Goal: Task Accomplishment & Management: Complete application form

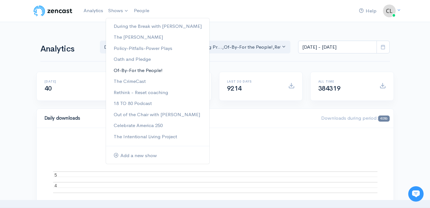
click at [134, 70] on link "Of-By-For the People!" at bounding box center [157, 70] width 103 height 11
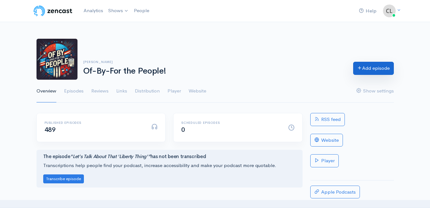
click at [366, 71] on link "Add episode" at bounding box center [373, 68] width 41 height 13
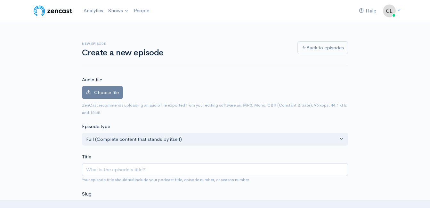
click at [184, 166] on input "Title" at bounding box center [215, 169] width 266 height 13
type input "M"
type input "m"
type input "Ma"
type input "ma"
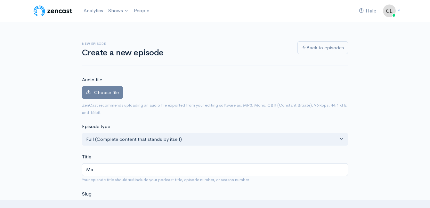
type input "Mat"
type input "mat"
type input "Matt"
type input "matt"
type input "Matth"
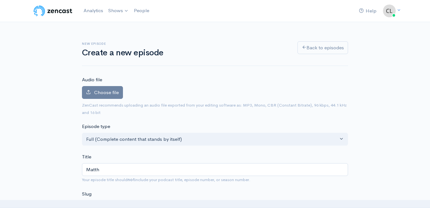
type input "matth"
type input "Matthe"
type input "matthe"
type input "Matthew"
type input "matthew"
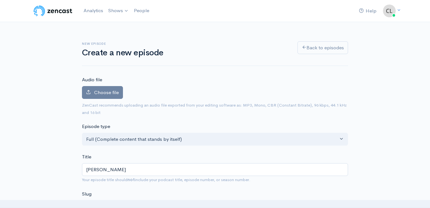
type input "Matthew D"
type input "matthew-d"
type input "Matthew Du"
type input "matthew-du"
type input "Matthew Dur"
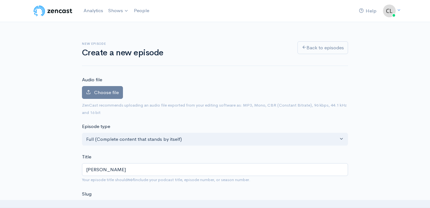
type input "matthew-dur"
type input "Matthew Durh"
type input "matthew-durh"
type input "Matthew Durha"
type input "matthew-durha"
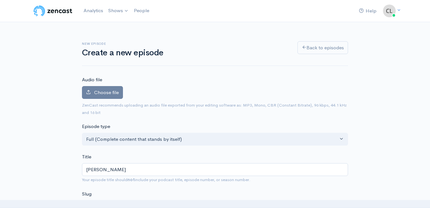
type input "Matthew Durham"
type input "matthew-durham"
type input "Matthew Durham i"
type input "matthew-durham-i"
type input "Matthew Durham is"
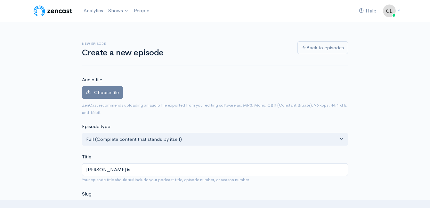
type input "matthew-durham-is"
type input "Matthew Durham is B"
type input "matthew-durham-is-b"
type input "Matthew Durham is BA"
type input "matthew-durham-is-ba"
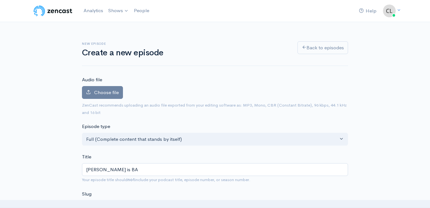
type input "Matthew Durham is BAC"
type input "matthew-durham-is-bac"
type input "Matthew Durham is BACK"
type input "matthew-durham-is-back"
type input "Matthew Durham is BACK! S"
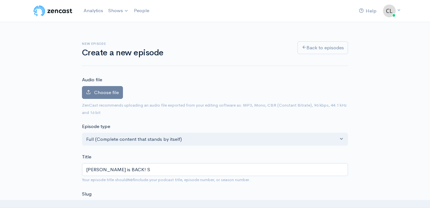
type input "matthew-durham-is-back-s"
type input "Matthew Durham is BACK! Sc"
type input "matthew-durham-is-back-sc"
type input "Matthew Durham is BACK! Sco"
type input "matthew-durham-is-back-sco"
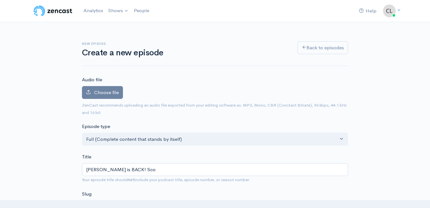
type input "Matthew Durham is BACK! Scot"
type input "matthew-durham-is-back-scot"
type input "Matthew Durham is BACK! Scott"
type input "matthew-durham-is-back-scott"
type input "Matthew Durham is BACK! Scotti"
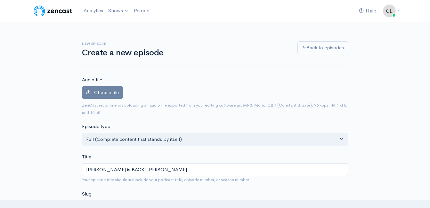
type input "matthew-durham-is-back-scotti"
type input "Matthew Durham is BACK! Scottis"
type input "matthew-durham-is-back-scottis"
type input "Matthew Durham is BACK! Scottish"
type input "matthew-durham-is-back-scottish"
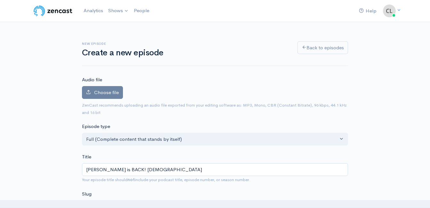
type input "Matthew Durham is BACK! Scottish g"
type input "matthew-durham-is-back-scottish-g"
type input "Matthew Durham is BACK! Scottish gi"
type input "matthew-durham-is-back-scottish-gi"
type input "Matthew Durham is BACK! Scottish g"
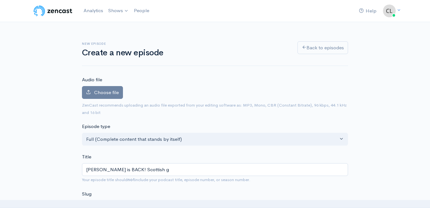
type input "matthew-durham-is-back-scottish-g"
type input "Matthew Durham is BACK! Scottish"
type input "matthew-durham-is-back-scottish"
type input "Matthew Durham is BACK! Scottish G"
type input "matthew-durham-is-back-scottish-g"
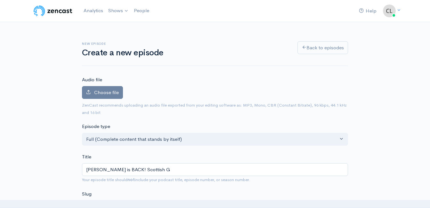
type input "Matthew Durham is BACK! Scottish Gi"
type input "matthew-durham-is-back-scottish-gi"
type input "Matthew Durham is BACK! Scottish Gir"
type input "matthew-durham-is-back-scottish-gir"
type input "Matthew Durham is BACK! Scottish Girl"
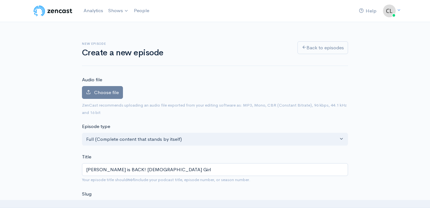
type input "matthew-durham-is-back-scottish-girl"
type input "Matthew Durham is BACK! Scottish Girl A"
type input "matthew-durham-is-back-scottish-girl-a"
type input "Matthew Durham is BACK! Scottish Girl Ar"
type input "matthew-durham-is-back-scottish-girl-ar"
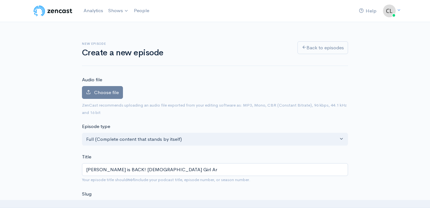
type input "Matthew Durham is BACK! Scottish Girl Arr"
type input "matthew-durham-is-back-scottish-girl-arr"
type input "Matthew Durham is BACK! Scottish Girl Arre"
type input "matthew-durham-is-back-scottish-girl-arre"
type input "Matthew Durham is BACK! Scottish Girl Arres"
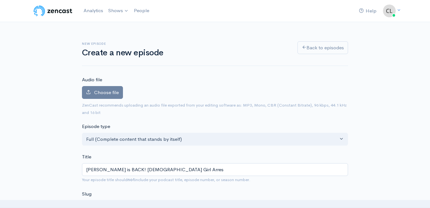
type input "matthew-durham-is-back-scottish-girl-arres"
type input "Matthew Durham is BACK! Scottish Girl Arrest"
type input "matthew-durham-is-back-scottish-girl-arrest"
type input "Matthew Durham is BACK! Scottish Girl Arreste"
type input "matthew-durham-is-back-scottish-girl-arreste"
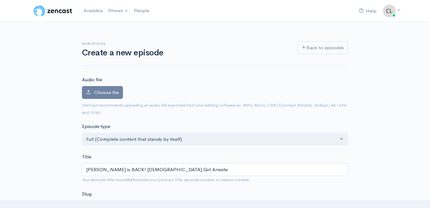
type input "Matthew Durham is BACK! Scottish Girl Arrested"
type input "matthew-durham-is-back-scottish-girl-arrested"
type input "Matthew Durham is BACK! Scottish Girl Arrested f"
type input "matthew-durham-is-back-scottish-girl-arrested-f"
type input "Matthew Durham is BACK! Scottish Girl Arrested fo"
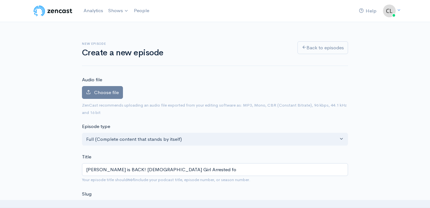
type input "matthew-durham-is-back-scottish-girl-arrested-fo"
type input "Matthew Durham is BACK! Scottish Girl Arrested for"
type input "matthew-durham-is-back-scottish-girl-arrested-for"
type input "Matthew Durham is BACK! Scottish Girl Arrested for W"
type input "matthew-durham-is-back-scottish-girl-arrested-for-w"
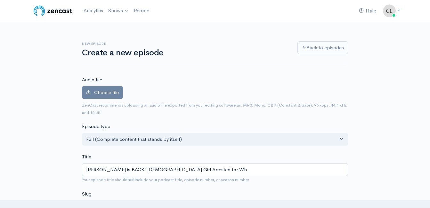
type input "Matthew Durham is BACK! Scottish Girl Arrested for Wha"
type input "matthew-durham-is-back-scottish-girl-arrested-for-wh"
type input "Matthew Durham is BACK! Scottish Girl Arrested for What"
type input "matthew-durham-is-back-scottish-girl-arrested-for-what"
type input "Matthew Durham is BACK! Scottish Girl Arrested for What? - P"
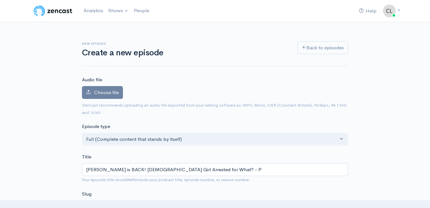
type input "matthew-durham-is-back-scottish-girl-arrested-for-what-p"
type input "Matthew Durham is BACK! Scottish Girl Arrested for What? - Pli"
type input "matthew-durham-is-back-scottish-girl-arrested-for-what-pli"
type input "Matthew Durham is BACK! Scottish Girl Arrested for What? - Pl"
type input "matthew-durham-is-back-scottish-girl-arrested-for-what-pl"
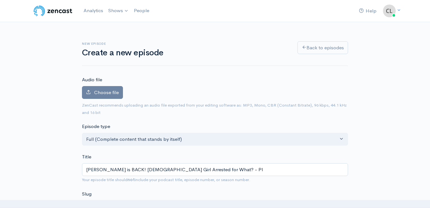
type input "Matthew Durham is BACK! Scottish Girl Arrested for What? - P"
type input "matthew-durham-is-back-scottish-girl-arrested-for-what-p"
type input "Matthew Durham is BACK! Scottish Girl Arrested for What? -"
type input "matthew-durham-is-back-scottish-girl-arrested-for-what"
type input "Matthew Durham is BACK! Scottish Girl Arrested for What? - N"
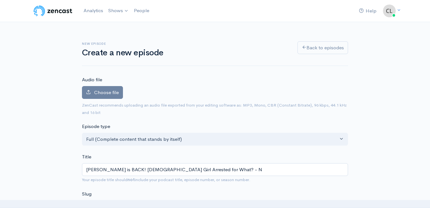
type input "matthew-durham-is-back-scottish-girl-arrested-for-what-n"
type input "Matthew Durham is BACK! Scottish Girl Arrested for What? - Na"
type input "matthew-durham-is-back-scottish-girl-arrested-for-what-na"
type input "Matthew Durham is BACK! Scottish Girl Arrested for What? - Nati"
type input "matthew-durham-is-back-scottish-girl-arrested-for-what-nati"
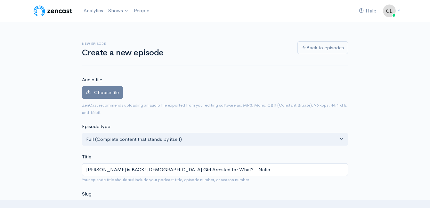
type input "Matthew Durham is BACK! Scottish Girl Arrested for What? - Nation"
type input "matthew-durham-is-back-scottish-girl-arrested-for-what-nation"
type input "Matthew Durham is BACK! Scottish Girl Arrested for What? - Nationa"
type input "matthew-durham-is-back-scottish-girl-arrested-for-what-nationa"
type input "Matthew Durham is BACK! Scottish Girl Arrested for What? - National"
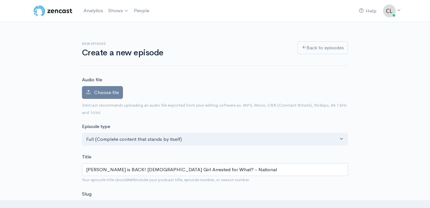
type input "matthew-durham-is-back-scottish-girl-arrested-for-what-national"
type input "Matthew Durham is BACK! Scottish Girl Arrested for What? - National G"
type input "matthew-durham-is-back-scottish-girl-arrested-for-what-national-g"
type input "Matthew Durham is BACK! Scottish Girl Arrested for What? - National Gu"
type input "matthew-durham-is-back-scottish-girl-arrested-for-what-national-gu"
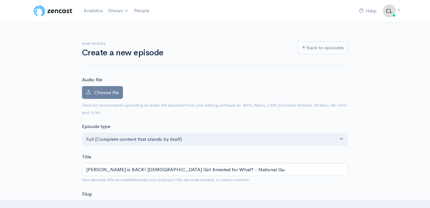
type input "Matthew Durham is BACK! Scottish Girl Arrested for What? - National Gua"
type input "matthew-durham-is-back-scottish-girl-arrested-for-what-national-gua"
type input "Matthew Durham is BACK! Scottish Girl Arrested for What? - National Guar"
type input "matthew-durham-is-back-scottish-girl-arrested-for-what-national-guar"
type input "Matthew Durham is BACK! Scottish Girl Arrested for What? - National Guard"
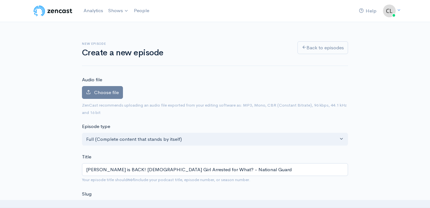
type input "matthew-durham-is-back-scottish-girl-arrested-for-what-national-guard"
type input "Matthew Durham is BACK! Scottish Girl Arrested for What? - National Guard in"
type input "matthew-durham-is-back-scottish-girl-arrested-for-what-national-guard-in"
type input "Matthew Durham is BACK! Scottish Girl Arrested for What? - National Guard in C"
type input "matthew-durham-is-back-scottish-girl-arrested-for-what-national-guard-in-c"
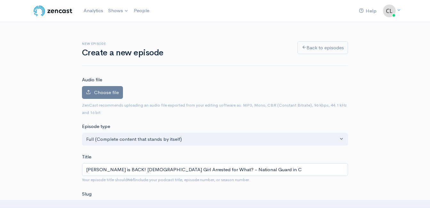
type input "Matthew Durham is BACK! Scottish Girl Arrested for What? - National Guard in Ch"
type input "matthew-durham-is-back-scottish-girl-arrested-for-what-national-guard-in-ch"
type input "Matthew Durham is BACK! Scottish Girl Arrested for What? - National Guard in Chi"
type input "matthew-durham-is-back-scottish-girl-arrested-for-what-national-guard-in-chi"
type input "Matthew Durham is BACK! Scottish Girl Arrested for What? - National Guard in Ch…"
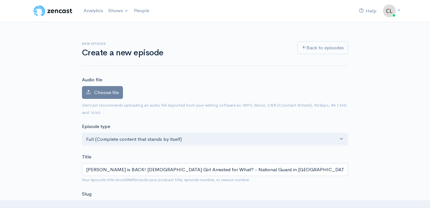
type input "matthew-durham-is-back-scottish-girl-arrested-for-what-national-guard-in-chic"
type input "Matthew Durham is BACK! Scottish Girl Arrested for What? - National Guard in Ch…"
type input "matthew-durham-is-back-scottish-girl-arrested-for-what-national-guard-in-chica"
type input "Matthew Durham is BACK! Scottish Girl Arrested for What? - National Guard in Ch…"
type input "matthew-durham-is-back-scottish-girl-arrested-for-what-national-guard-in-chicag"
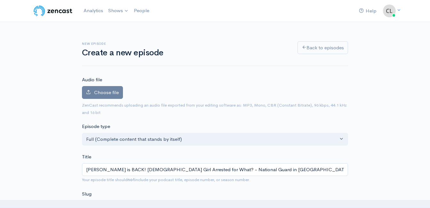
type input "Matthew Durham is BACK! Scottish Girl Arrested for What? - National Guard in Ch…"
type input "matthew-durham-is-back-scottish-girl-arrested-for-what-national-guard-in-chicago"
type input "Matthew Durham is BACK! Scottish Girl Arrested for What? - National Guard in Ch…"
type input "matthew-durham-is-back-scottish-girl-arrested-for-what-national-guard-in-chicag…"
type input "Matthew Durham is BACK! Scottish Girl Arrested for What? - National Guard in Ch…"
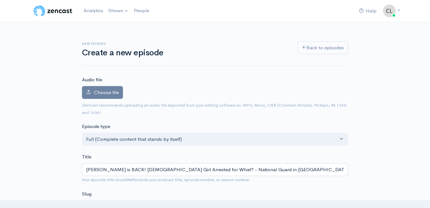
type input "matthew-durham-is-back-scottish-girl-arrested-for-what-national-guard-in-chicag…"
type input "Matthew Durham is BACK! Scottish Girl Arrested for What? - National Guard in Ch…"
type input "matthew-durham-is-back-scottish-girl-arrested-for-what-national-guard-in-chicag…"
type input "Matthew Durham is BACK! Scottish Girl Arrested for What? - National Guard in Ch…"
type input "matthew-durham-is-back-scottish-girl-arrested-for-what-national-guard-in-chicag…"
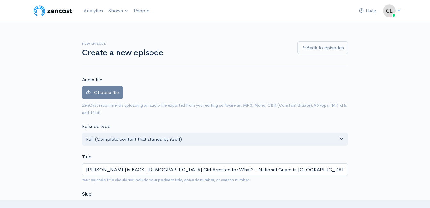
type input "Matthew Durham is BACK! Scottish Girl Arrested for What? - National Guard in Ch…"
type input "matthew-durham-is-back-scottish-girl-arrested-for-what-national-guard-in-chicag…"
type input "Matthew Durham is BACK! Scottish Girl Arrested for What? - National Guard in Ch…"
type input "matthew-durham-is-back-scottish-girl-arrested-for-what-national-guard-in-chicag…"
type input "Matthew Durham is BACK! Scottish Girl Arrested for What? - National Guard in Ch…"
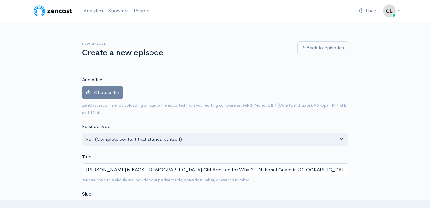
type input "matthew-durham-is-back-scottish-girl-arrested-for-what-national-guard-in-chicag…"
type input "Matthew Durham is BACK! Scottish Girl Arrested for What? - National Guard in Ch…"
type input "matthew-durham-is-back-scottish-girl-arrested-for-what-national-guard-in-chicag…"
type input "Matthew Durham is BACK! Scottish Girl Arrested for What? - National Guard in Ch…"
type input "matthew-durham-is-back-scottish-girl-arrested-for-what-national-guard-in-chicag…"
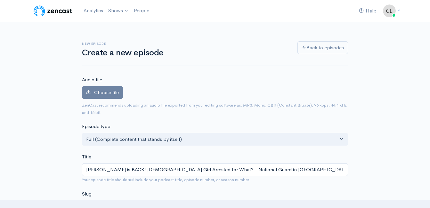
type input "Matthew Durham is BACK! Scottish Girl Arrested for What? - National Guard in Ch…"
type input "matthew-durham-is-back-scottish-girl-arrested-for-what-national-guard-in-chicag…"
type input "Matthew Durham is BACK! Scottish Girl Arrested for What? - National Guard in Ch…"
type input "matthew-durham-is-back-scottish-girl-arrested-for-what-national-guard-in-chicag…"
type input "Matthew Durham is BACK! Scottish Girl Arrested for What? - National Guard in Ch…"
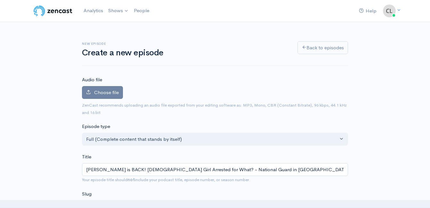
type input "matthew-durham-is-back-scottish-girl-arrested-for-what-national-guard-in-chicag…"
type input "Matthew Durham is BACK! Scottish Girl Arrested for What? - National Guard in Ch…"
type input "matthew-durham-is-back-scottish-girl-arrested-for-what-national-guard-in-chicag…"
type input "Matthew Durham is BACK! Scottish Girl Arrested for What? - National Guard in Ch…"
type input "matthew-durham-is-back-scottish-girl-arrested-for-what-national-guard-in-chicag…"
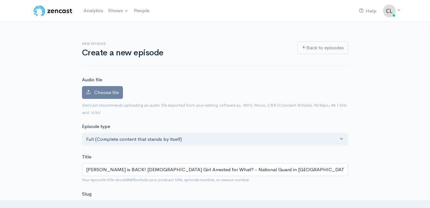
type input "Matthew Durham is BACK! Scottish Girl Arrested for What? - National Guard in Ch…"
type input "matthew-durham-is-back-scottish-girl-arrested-for-what-national-guard-in-chicag…"
type input "Matthew Durham is BACK! Scottish Girl Arrested for What? - National Guard in Ch…"
type input "matthew-durham-is-back-scottish-girl-arrested-for-what-national-guard-in-chicag…"
type input "Matthew Durham is BACK! Scottish Girl Arrested for What? - National Guard in Ch…"
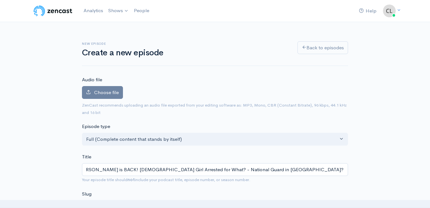
type input "matthew-durham-is-back-scottish-girl-arrested-for-what-national-guard-in-chicag…"
click at [165, 169] on input "Matthew Durham is BACK! Scottish Girl Arrested for What? - National Guard in Ch…" at bounding box center [215, 169] width 266 height 13
click at [163, 169] on input "Matthew Durham is BACK! Scottish Girl Arrested for What? - National Guard in Ch…" at bounding box center [215, 169] width 266 height 13
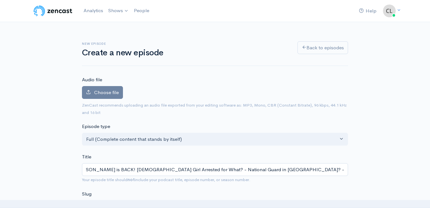
click at [163, 169] on input "Matthew Durham is BACK! Scottish Girl Arrested for What? - National Guard in Ch…" at bounding box center [215, 169] width 266 height 13
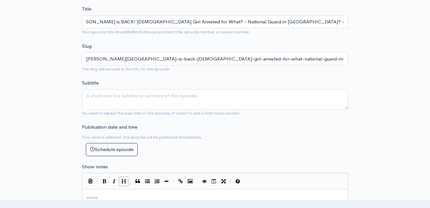
scroll to position [224, 0]
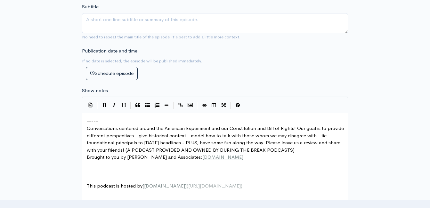
type input "Matthew Durham is BACK! Scottish Girl Arrested for What? - National Guard in Ch…"
click at [86, 122] on pre "-----" at bounding box center [218, 121] width 264 height 7
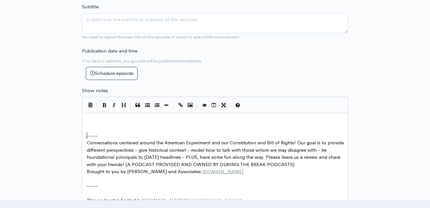
click at [86, 120] on pre "​" at bounding box center [218, 121] width 264 height 7
drag, startPoint x: 85, startPoint y: 122, endPoint x: 102, endPoint y: 138, distance: 23.6
click at [106, 150] on pre "Conversations centered around the American Experiment and our Constitution and …" at bounding box center [218, 153] width 264 height 29
click at [97, 119] on pre "​" at bounding box center [218, 121] width 264 height 7
type textarea "​"
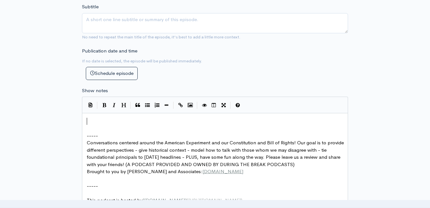
scroll to position [0, 0]
paste textarea
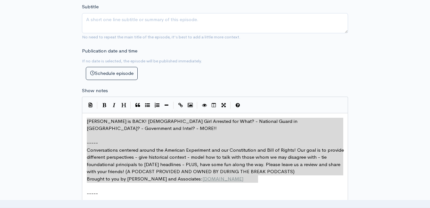
drag, startPoint x: 265, startPoint y: 180, endPoint x: 85, endPoint y: 118, distance: 190.2
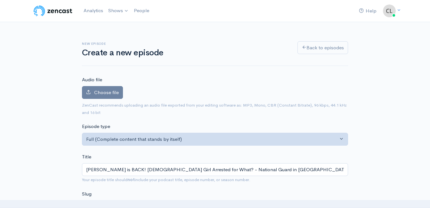
type textarea "Matthew Durham is BACK! Scottish Girl Arrested for What? - National Guard in Ch…"
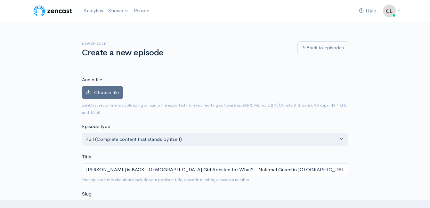
click at [112, 93] on span "Choose file" at bounding box center [106, 92] width 25 height 6
click at [0, 0] on input "Choose file" at bounding box center [0, 0] width 0 height 0
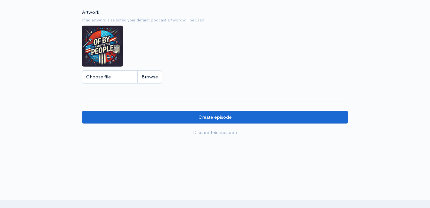
scroll to position [544, 0]
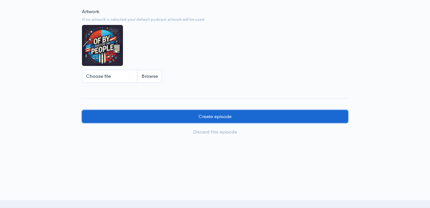
click at [195, 111] on input "Create episode" at bounding box center [215, 116] width 266 height 13
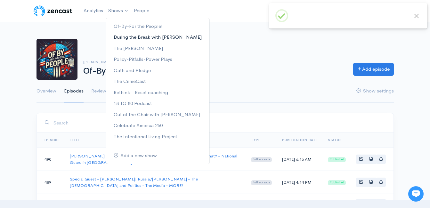
click at [119, 35] on link "During the Break with [PERSON_NAME]" at bounding box center [157, 37] width 103 height 11
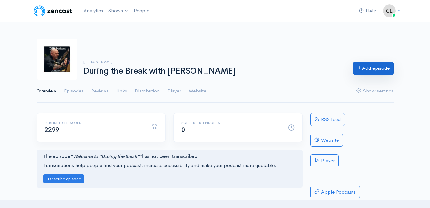
click at [365, 68] on link "Add episode" at bounding box center [373, 68] width 41 height 13
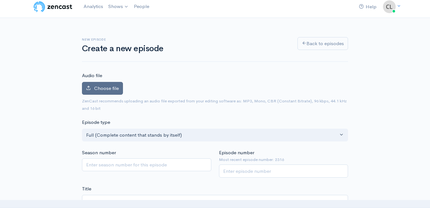
click at [116, 94] on label "Choose file" at bounding box center [102, 88] width 41 height 13
click at [0, 0] on input "Choose file" at bounding box center [0, 0] width 0 height 0
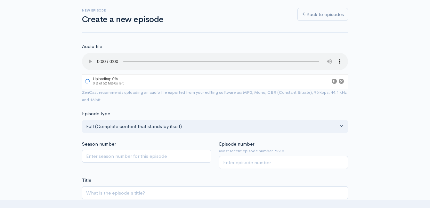
scroll to position [68, 0]
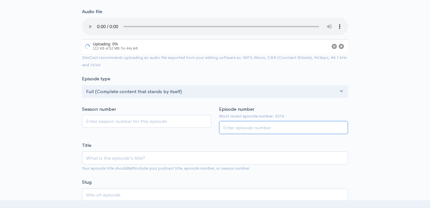
click at [262, 127] on input "Episode number" at bounding box center [283, 127] width 129 height 13
type input "2314"
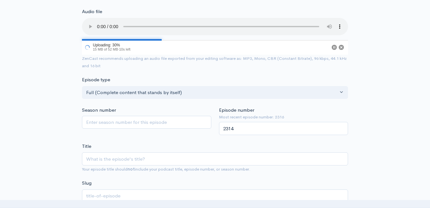
drag, startPoint x: 53, startPoint y: 79, endPoint x: 50, endPoint y: 81, distance: 3.7
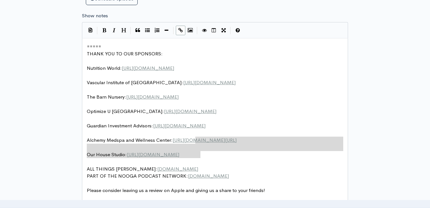
scroll to position [3, 0]
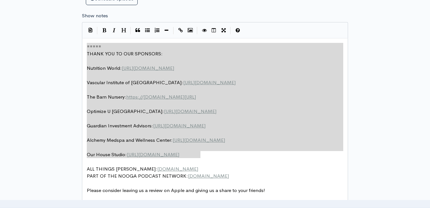
drag, startPoint x: 195, startPoint y: 143, endPoint x: 77, endPoint y: 38, distance: 158.3
type textarea "​===== THANK YOU TO OUR SPONSORS: Nutrition World: https://nutritionw.com/ Vasc…"
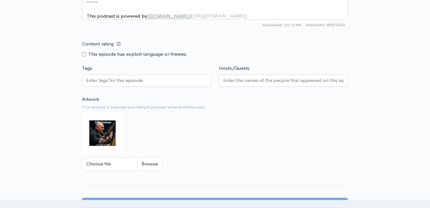
scroll to position [517, 0]
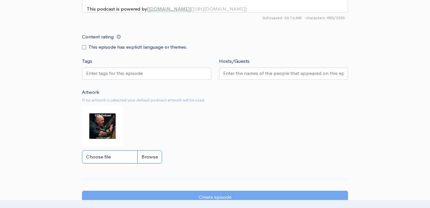
click at [144, 162] on input "Choose file" at bounding box center [122, 157] width 80 height 13
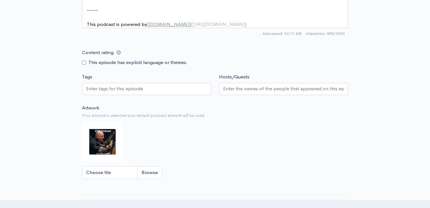
scroll to position [531, 0]
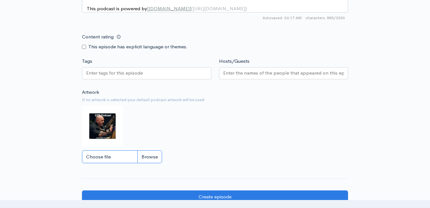
type input "C:\fakepath\obf.jpg"
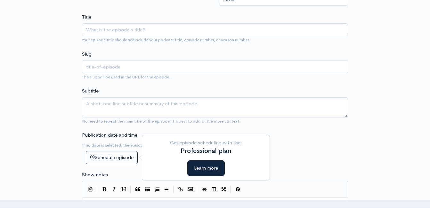
scroll to position [179, 0]
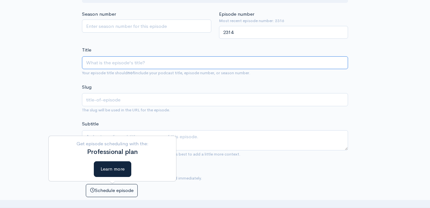
click at [118, 62] on input "Title" at bounding box center [215, 62] width 266 height 13
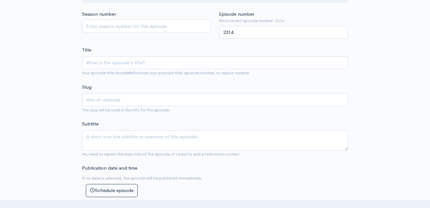
drag, startPoint x: 127, startPoint y: 61, endPoint x: 38, endPoint y: 90, distance: 93.4
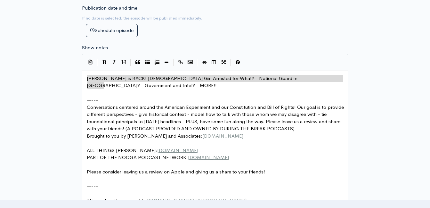
drag, startPoint x: 109, startPoint y: 86, endPoint x: 86, endPoint y: 77, distance: 24.7
type textarea "​Matthew Durham is BACK! Scottish Girl Arrested for What? - National Guard in C…"
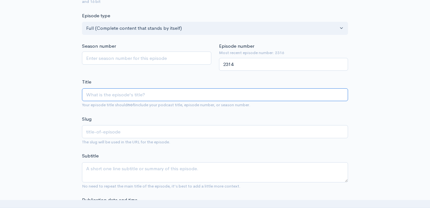
click at [110, 98] on input "Title" at bounding box center [215, 94] width 266 height 13
type input "O"
type input "o"
type input "Of"
type input "of"
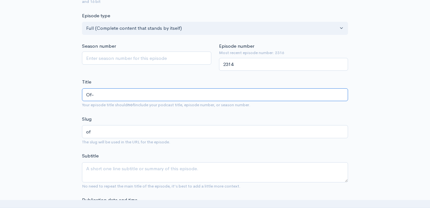
type input "Of-B"
type input "of-b"
type input "Of-By"
type input "of-by"
type input "Of-By-an"
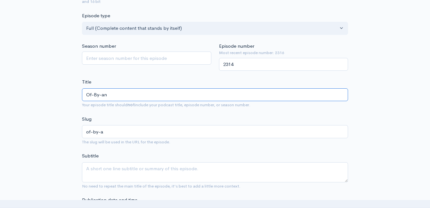
type input "of-by-an"
type input "Of-By-and"
type input "of-by-and"
type input "Of-By-and"
type textarea "Matthew Durham is BACK! Scottish Girl Arrested for What? - National Guard in Ch…"
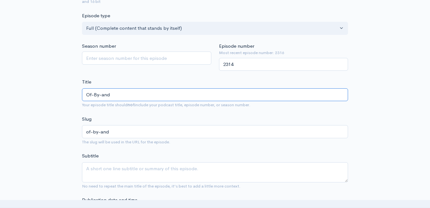
type input "Of-By-and F"
type input "of-by-and-f"
type input "Of-By-and Fo"
type input "of-by-and-fo"
type input "Of-By-and For"
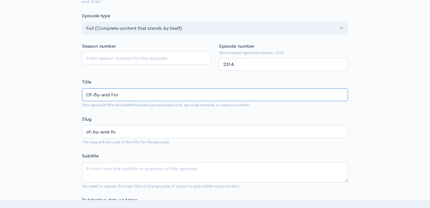
type input "of-by-and-for"
type input "Of-By-and For t"
type input "of-by-and-for-t"
type input "Of-By-and For the"
type input "of-by-and-for-the"
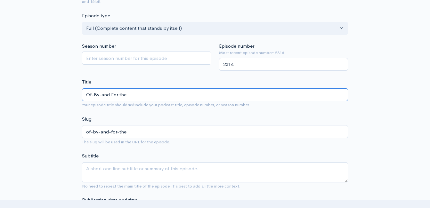
type input "Of-By-and For the P"
type input "of-by-and-for-the-p"
type input "Of-By-and For the Pe"
type input "of-by-and-for-the-pe"
type input "Of-By-and For the Peo"
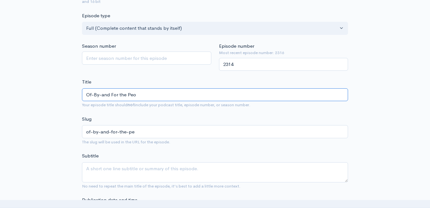
type input "of-by-and-for-the-peo"
type input "Of-By-and For the Peop"
type input "of-by-and-for-the-peop"
type input "Of-By-and For the People"
type input "of-by-and-for-the-people"
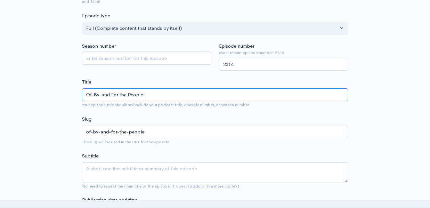
paste input "Matthew Durham is BACK! Scottish Girl Arrested for What? - National Guard in Ch…"
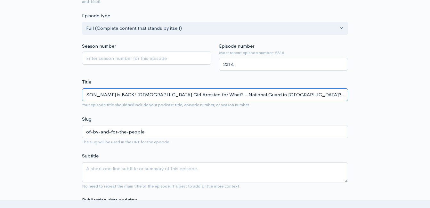
drag, startPoint x: 134, startPoint y: 93, endPoint x: 139, endPoint y: 94, distance: 4.5
click at [135, 93] on input "Of-By-and For the People: Matthew Durham is BACK! Scottish Girl Arrested for Wh…" at bounding box center [215, 94] width 266 height 13
type input "Of-By-and For the People: Matthew Durham is BACK!Scottish Girl Arrested for Wha…"
type input "of-by-and-for-the-people-matthew-durham-is-backscottish-girl-arrested-for-what-…"
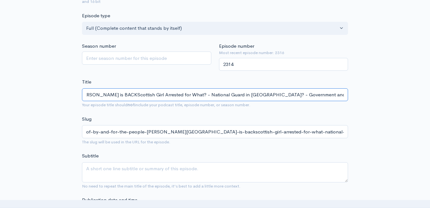
type input "Of-By-and For the People: Matthew Durham is BACScottish Girl Arrested for What?…"
type input "of-by-and-for-the-people-matthew-durham-is-bacscottish-girl-arrested-for-what-n…"
type input "Of-By-and For the People: Matthew Durham is BAScottish Girl Arrested for What? …"
type input "of-by-and-for-the-people-matthew-durham-is-bascottish-girl-arrested-for-what-na…"
type input "Of-By-and For the People: Matthew Durham is BScottish Girl Arrested for What? -…"
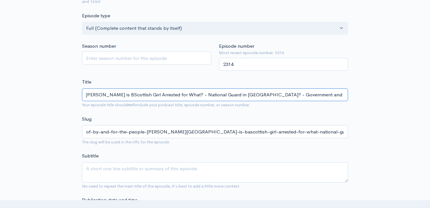
type input "of-by-and-for-the-people-matthew-durham-is-bscottish-girl-arrested-for-what-nat…"
type input "Of-By-and For the People: Matthew Durham is Scottish Girl Arrested for What? - …"
type input "of-by-and-for-the-people-matthew-durham-is-scottish-girl-arrested-for-what-nati…"
type input "Of-By-and For the People: Matthew Durham isScottish Girl Arrested for What? - N…"
type input "of-by-and-for-the-people-matthew-durham-isscottish-girl-arrested-for-what-natio…"
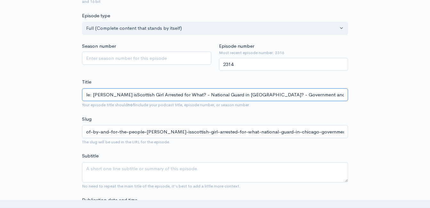
type input "Of-By-and For the People: Matthew Durham iScottish Girl Arrested for What? - Na…"
type input "of-by-and-for-the-people-matthew-durham-iscottish-girl-arrested-for-what-nation…"
type input "Of-By-and For the People: Matthew Durham Scottish Girl Arrested for What? - Nat…"
type input "of-by-and-for-the-people-matthew-durham-scottish-girl-arrested-for-what-nationa…"
type input "Of-By-and For the People: Matthew DurhamScottish Girl Arrested for What? - Nati…"
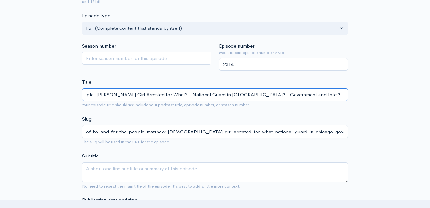
type input "of-by-and-for-the-people-matthew-durhamscottish-girl-arrested-for-what-national…"
type input "Of-By-and For the People: Matthew DurhaScottish Girl Arrested for What? - Natio…"
type input "of-by-and-for-the-people-matthew-durhascottish-girl-arrested-for-what-national-…"
type input "Of-By-and For the People: Matthew DurhScottish Girl Arrested for What? - Nation…"
type input "of-by-and-for-the-people-matthew-durhscottish-girl-arrested-for-what-national-g…"
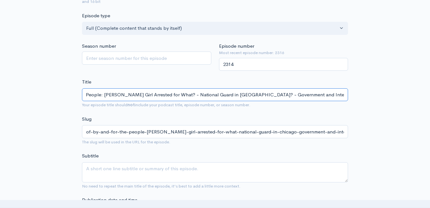
type input "Of-By-and For the People: Matthew DurScottish Girl Arrested for What? - Nationa…"
type input "of-by-and-for-the-people-matthew-durscottish-girl-arrested-for-what-national-gu…"
type input "Of-By-and For the People: Matthew DuScottish Girl Arrested for What? - National…"
type input "of-by-and-for-the-people-matthew-duscottish-girl-arrested-for-what-national-gua…"
type input "Of-By-and For the People: Matthew DScottish Girl Arrested for What? - National …"
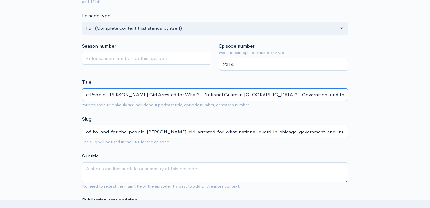
type input "of-by-and-for-the-people-matthew-dscottish-girl-arrested-for-what-national-guar…"
type input "Of-By-and For the People: Matthew Scottish Girl Arrested for What? - National G…"
type input "of-by-and-for-the-people-matthew-scottish-girl-arrested-for-what-national-guard…"
type input "Of-By-and For the People: MatthewScottish Girl Arrested for What? - National Gu…"
type input "of-by-and-for-the-people-matthewscottish-girl-arrested-for-what-national-guard-…"
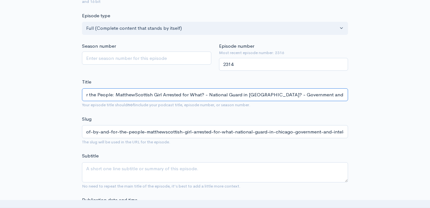
type input "Of-By-and For the People: MattheScottish Girl Arrested for What? - National Gua…"
type input "of-by-and-for-the-people-matthescottish-girl-arrested-for-what-national-guard-i…"
type input "Of-By-and For the People: MatthScottish Girl Arrested for What? - National Guar…"
type input "of-by-and-for-the-people-matthscottish-girl-arrested-for-what-national-guard-in…"
type input "Of-By-and For the People: MattScottish Girl Arrested for What? - National Guard…"
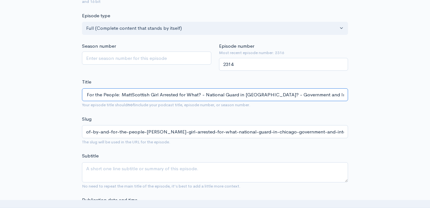
type input "of-by-and-for-the-people-mattscottish-girl-arrested-for-what-national-guard-in-…"
type input "Of-By-and For the People: MatScottish Girl Arrested for What? - National Guard …"
type input "of-by-and-for-the-people-matscottish-girl-arrested-for-what-national-guard-in-c…"
type input "Of-By-and For the People: MaScottish Girl Arrested for What? - National Guard i…"
type input "of-by-and-for-the-people-mascottish-girl-arrested-for-what-national-guard-in-ch…"
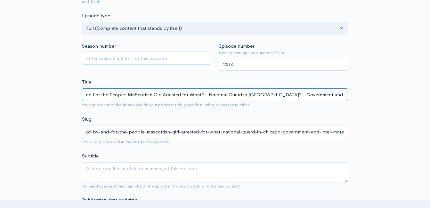
type input "Of-By-and For the People: MScottish Girl Arrested for What? - National Guard in…"
type input "of-by-and-for-the-people-mscottish-girl-arrested-for-what-national-guard-in-chi…"
type input "Of-By-and For the People: Scottish Girl Arrested for What? - National Guard in …"
type input "of-by-and-for-the-people-scottish-girl-arrested-for-what-national-guard-in-chic…"
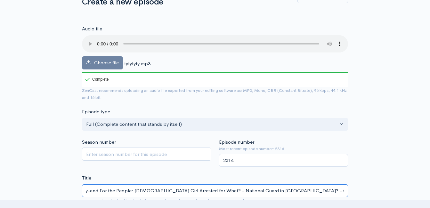
type input "Of-By-and For the People: Scottish Girl Arrested for What? - National Guard in …"
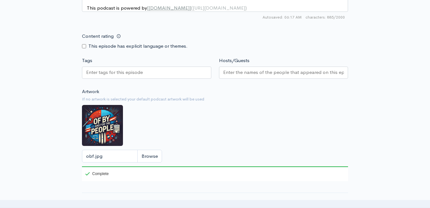
scroll to position [563, 0]
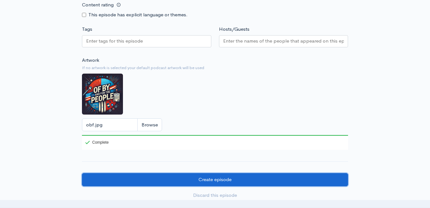
click at [187, 185] on input "Create episode" at bounding box center [215, 179] width 266 height 13
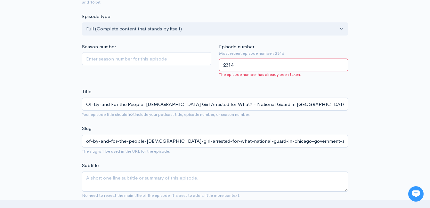
click at [248, 68] on input "2314" at bounding box center [283, 65] width 129 height 13
type input "2317"
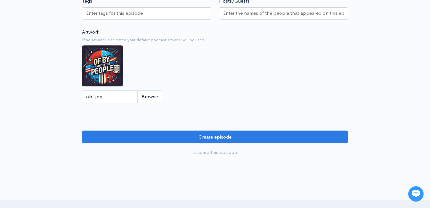
scroll to position [612, 0]
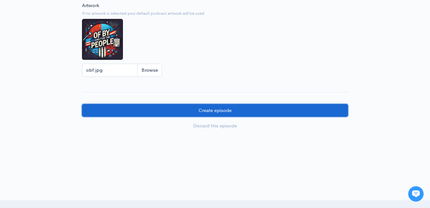
click at [175, 115] on input "Create episode" at bounding box center [215, 110] width 266 height 13
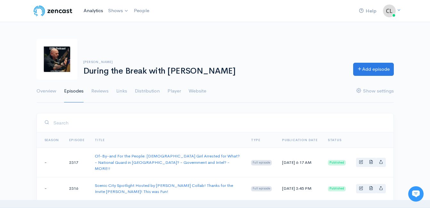
click at [95, 10] on link "Analytics" at bounding box center [93, 11] width 25 height 14
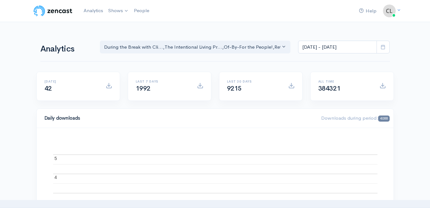
click at [383, 47] on icon at bounding box center [383, 47] width 5 height 5
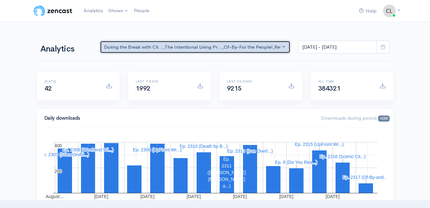
click at [201, 47] on div "During the Break with Cli... , The Intentional Living Pr... , Of-By-For the Peo…" at bounding box center [192, 47] width 177 height 7
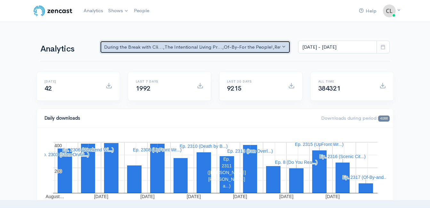
click at [107, 47] on div "During the Break with Cli... , The Intentional Living Pr... , Of-By-For the Peo…" at bounding box center [192, 47] width 177 height 7
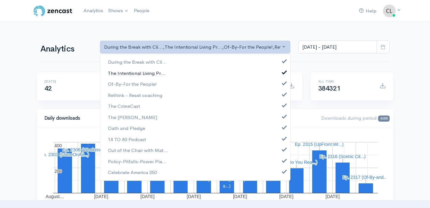
click at [113, 72] on span "The Intentional Living Pr..." at bounding box center [137, 72] width 58 height 7
click at [113, 84] on span "Of-By-For the People!" at bounding box center [132, 84] width 49 height 7
click at [116, 94] on span "Rethink - Reset coaching" at bounding box center [135, 95] width 54 height 7
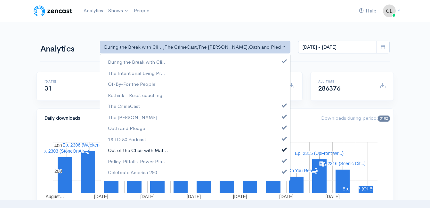
click at [130, 151] on span "Out of the Chair with Mat..." at bounding box center [138, 150] width 60 height 7
click at [129, 161] on span "Policy-Pitfalls-Power Pla..." at bounding box center [137, 161] width 59 height 7
click at [130, 172] on span "Celebrate America 250" at bounding box center [132, 172] width 49 height 7
click at [387, 50] on span at bounding box center [383, 47] width 13 height 13
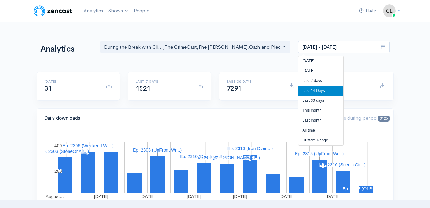
click at [305, 139] on li "Custom Range" at bounding box center [320, 140] width 45 height 10
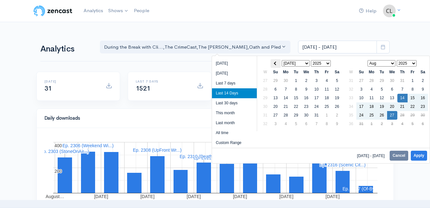
click at [276, 63] on span at bounding box center [276, 63] width 4 height 4
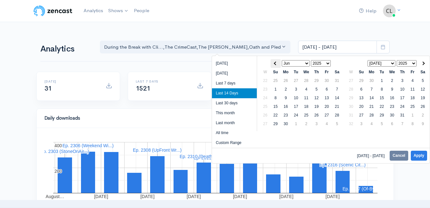
click at [276, 63] on span at bounding box center [276, 63] width 4 height 4
click at [275, 62] on th at bounding box center [276, 63] width 10 height 9
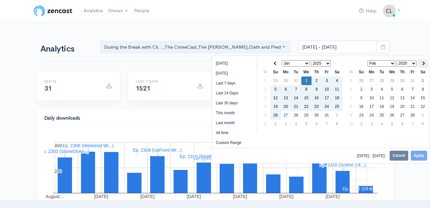
click at [423, 63] on span at bounding box center [423, 63] width 4 height 4
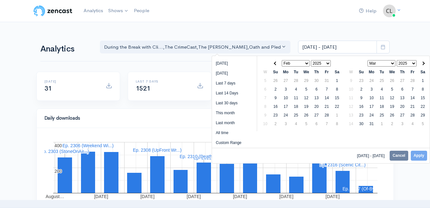
click at [423, 63] on span at bounding box center [423, 63] width 4 height 4
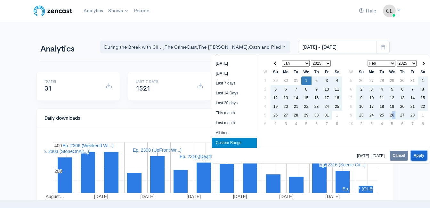
drag, startPoint x: 392, startPoint y: 114, endPoint x: 417, endPoint y: 151, distance: 44.9
click at [417, 151] on button "Apply" at bounding box center [419, 156] width 16 height 10
type input "Jan 1, 2025 - Aug 27, 2025"
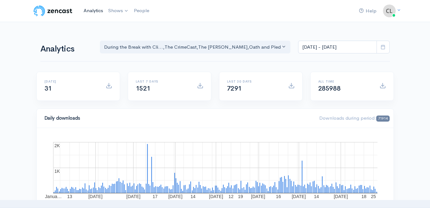
click at [95, 11] on link "Analytics" at bounding box center [93, 11] width 25 height 14
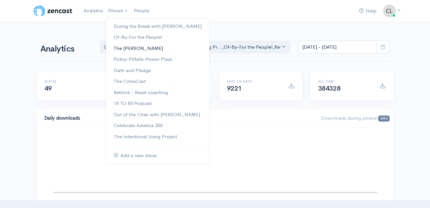
click at [123, 48] on link "The [PERSON_NAME]" at bounding box center [157, 48] width 103 height 11
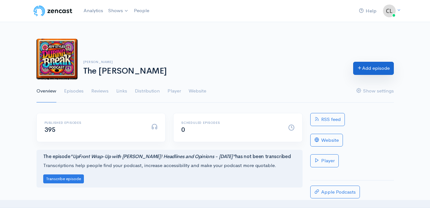
click at [371, 69] on link "Add episode" at bounding box center [373, 68] width 41 height 13
click at [78, 91] on link "Episodes" at bounding box center [74, 91] width 20 height 23
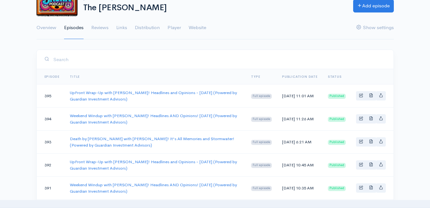
scroll to position [64, 0]
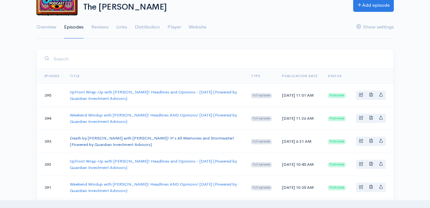
click at [98, 140] on link "Death by [PERSON_NAME] with [PERSON_NAME]! It's All Memories and Stormwater! (P…" at bounding box center [152, 141] width 165 height 12
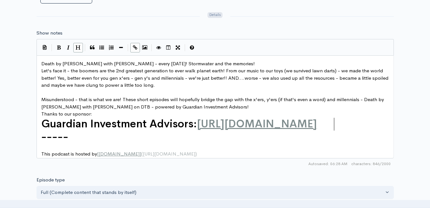
scroll to position [3, 0]
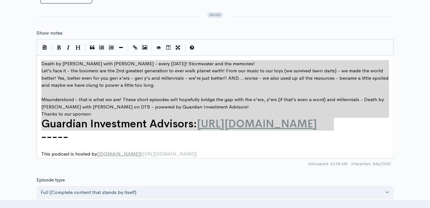
drag, startPoint x: 339, startPoint y: 124, endPoint x: 34, endPoint y: 61, distance: 310.6
type textarea "​Death by Boomer with Jeff Styles - every Wednesday! Stormwater and the memorie…"
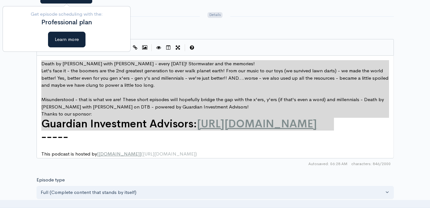
scroll to position [64, 0]
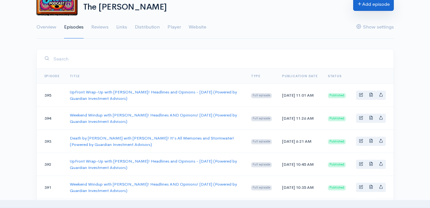
click at [378, 6] on link "Add episode" at bounding box center [373, 4] width 41 height 13
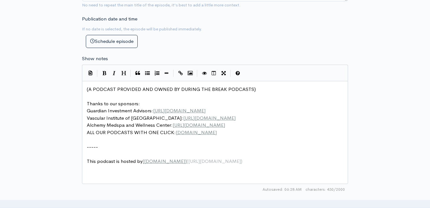
scroll to position [3, 0]
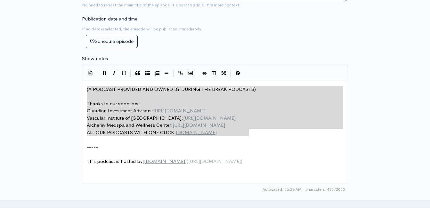
drag, startPoint x: 246, startPoint y: 133, endPoint x: 67, endPoint y: 78, distance: 186.5
type textarea "​(A PODCAST PROVIDED AND OWNED BY DURING THE BREAK PODCASTS) Thanks to our spon…"
paste textarea
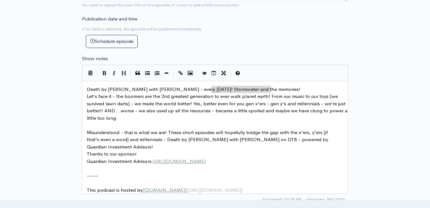
type textarea "tormwater and the memories!"
drag, startPoint x: 278, startPoint y: 90, endPoint x: 208, endPoint y: 90, distance: 69.8
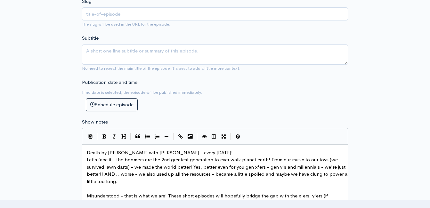
scroll to position [192, 0]
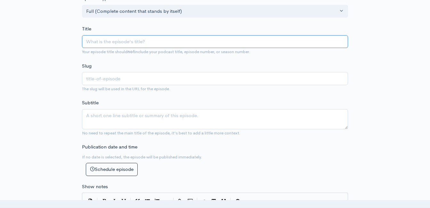
click at [164, 44] on input "Title" at bounding box center [215, 41] width 266 height 13
type input "Death by [PERSON_NAME] with [PERSON_NAME]! It's All Memories and Stormwater! (P…"
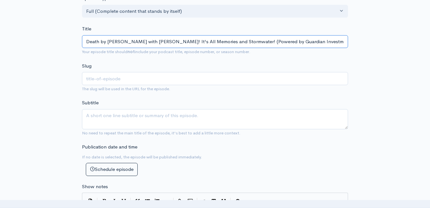
type input "death-by-boomer-with-jeff-styles-its-all-memories-and-stormwater-powered-by-gua…"
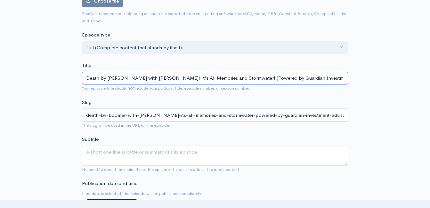
drag, startPoint x: 232, startPoint y: 78, endPoint x: 233, endPoint y: 84, distance: 5.5
click at [232, 80] on input "Death by [PERSON_NAME] with [PERSON_NAME]! It's All Memories and Stormwater! (P…" at bounding box center [215, 78] width 266 height 13
type input "Death by Boomer with Jeff Styles! It's All Memories and Stormwate! (Powered by …"
type input "death-by-boomer-with-jeff-styles-its-all-memories-and-stormwate-powered-by-guar…"
type input "Death by Boomer with Jeff Styles! It's All Memories and Stormwat! (Powered by G…"
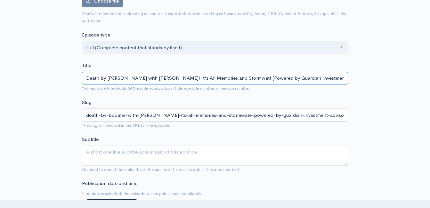
type input "death-by-boomer-with-jeff-styles-its-all-memories-and-stormwat-powered-by-guard…"
type input "Death by Boomer with Jeff Styles! It's! (Powered by Guardian Investment Advisor…"
type input "death-by-boomer-with-jeff-styles-its-powered-by-guardian-investment-advisors"
type input "Death by Boomer with Jeff Styles! It'! (Powered by Guardian Investment Advisors)"
type input "death-by-boomer-with-jeff-styles-it-powered-by-guardian-investment-advisors"
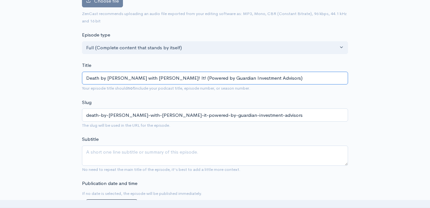
type input "Death by Boomer with Jeff Styles! I! (Powered by Guardian Investment Advisors)"
type input "death-by-boomer-with-jeff-styles-i-powered-by-guardian-investment-advisors"
type input "Death by Boomer with Jeff Styles! ! (Powered by Guardian Investment Advisors)"
type input "death-by-boomer-with-jeff-styles-powered-by-guardian-investment-advisors"
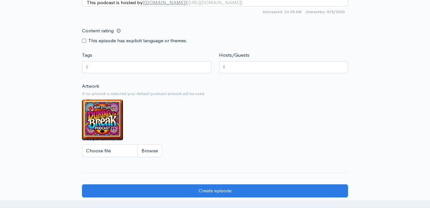
type input "Death by Boomer with Jeff Styles! ! (Powered by Guardian Investment Advisors)"
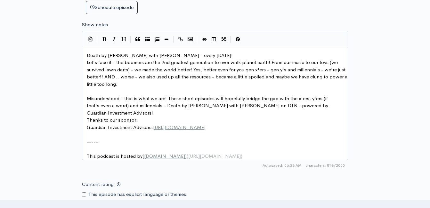
scroll to position [284, 0]
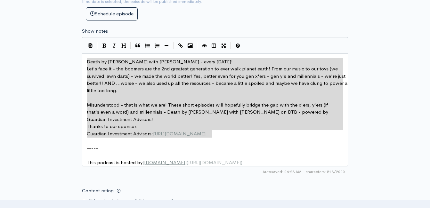
drag, startPoint x: 204, startPoint y: 132, endPoint x: 82, endPoint y: 61, distance: 140.7
type textarea "​Death by Boomer with Jeff Styles - every Wednesday! Let's face it - the boomer…"
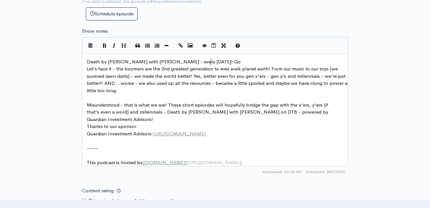
type textarea "Goin"
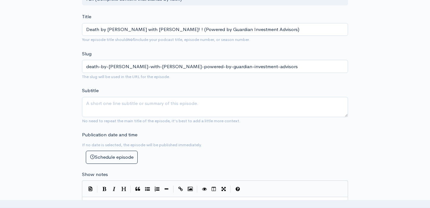
scroll to position [124, 0]
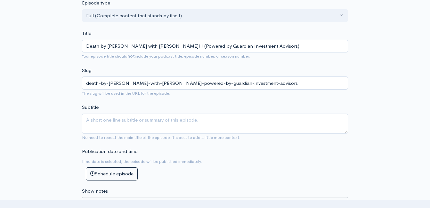
type textarea "g Home!"
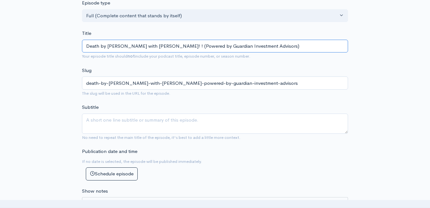
click at [159, 47] on input "Death by Boomer with Jeff Styles! ! (Powered by Guardian Investment Advisors)" at bounding box center [215, 46] width 266 height 13
type input "Death by Boomer with Jeff Styles! G ! (Powered by Guardian Investment Advisors)"
type input "death-by-boomer-with-jeff-styles-g-powered-by-guardian-investment-advisors"
type input "Death by Boomer with Jeff Styles! Goi ! (Powered by Guardian Investment Advisor…"
type input "death-by-boomer-with-jeff-styles-goi-powered-by-guardian-investment-advisors"
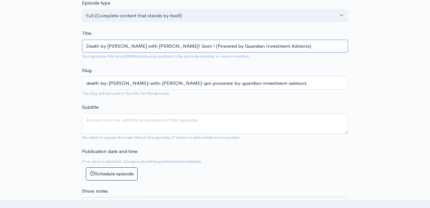
type input "Death by Boomer with Jeff Styles! Going ! (Powered by Guardian Investment Advis…"
type input "death-by-boomer-with-jeff-styles-going-powered-by-guardian-investment-advisors"
type input "Death by Boomer with Jeff Styles! Going H ! (Powered by Guardian Investment Adv…"
type input "death-by-boomer-with-jeff-styles-going-h-powered-by-guardian-investment-advisors"
type input "Death by Boomer with Jeff Styles! Going Hom ! (Powered by Guardian Investment A…"
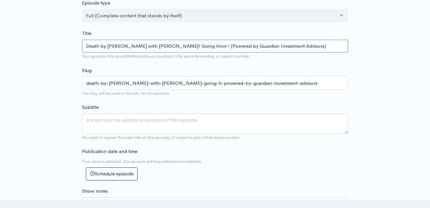
type input "death-by-boomer-with-jeff-styles-going-hom-powered-by-guardian-investment-advis…"
type input "Death by Boomer with Jeff Styles! Going Home ! (Powered by Guardian Investment …"
type input "death-by-boomer-with-jeff-styles-going-home-powered-by-guardian-investment-advi…"
type input "Death by Boomer with Jeff Styles! Going Home a ! (Powered by Guardian Investmen…"
type input "death-by-boomer-with-jeff-styles-going-home-a-powered-by-guardian-investment-ad…"
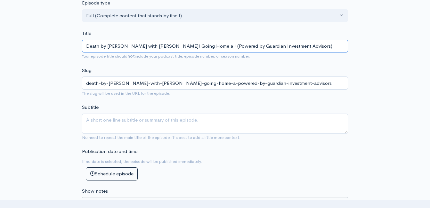
type input "Death by Boomer with Jeff Styles! Going Home an ! (Powered by Guardian Investme…"
type input "death-by-boomer-with-jeff-styles-going-home-an-powered-by-guardian-investment-a…"
type input "Death by Boomer with Jeff Styles! Going Home and ! (Powered by Guardian Investm…"
type input "death-by-boomer-with-jeff-styles-going-home-and-powered-by-guardian-investment-…"
type input "Death by Boomer with Jeff Styles! Goin ! (Powered by Guardian Investment Adviso…"
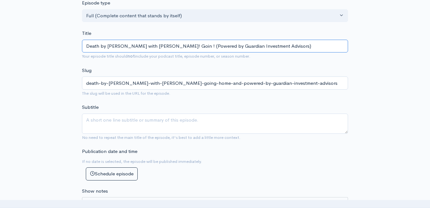
type input "death-by-boomer-with-jeff-styles-goin-powered-by-guardian-investment-advisors"
type input "Death by Boomer with Jeff Styles! Going ! (Powered by Guardian Investment Advis…"
type input "death-by-boomer-with-jeff-styles-going-powered-by-guardian-investment-advisors"
type input "Death by Boomer with Jeff Styles! Goin ! (Powered by Guardian Investment Adviso…"
type input "death-by-boomer-with-jeff-styles-goin-powered-by-guardian-investment-advisors"
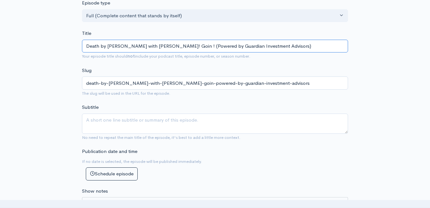
type input "Death by Boomer with Jeff Styles! Goi ! (Powered by Guardian Investment Advisor…"
type input "death-by-boomer-with-jeff-styles-goi-powered-by-guardian-investment-advisors"
type input "Death by Boomer with Jeff Styles! Go ! (Powered by Guardian Investment Advisors)"
type input "death-by-boomer-with-jeff-styles-go-powered-by-guardian-investment-advisors"
type input "Death by Boomer with Jeff Styles! G ! (Powered by Guardian Investment Advisors)"
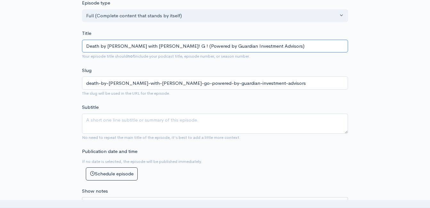
type input "death-by-boomer-with-jeff-styles-g-powered-by-guardian-investment-advisors"
type input "Death by Boomer with Jeff Styles! ! (Powered by Guardian Investment Advisors)"
type input "death-by-boomer-with-jeff-styles-powered-by-guardian-investment-advisors"
type input "Death by Boomer with Jeff Styles! 1 ! (Powered by Guardian Investment Advisors)"
type input "death-by-boomer-with-jeff-styles-1-powered-by-guardian-investment-advisors"
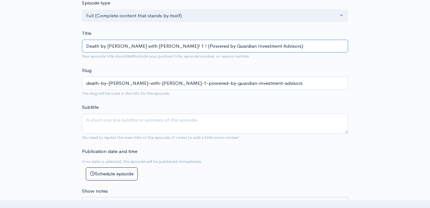
type input "Death by Boomer with Jeff Styles! 14 ! (Powered by Guardian Investment Advisors)"
type input "death-by-boomer-with-jeff-styles-14-powered-by-guardian-investment-advisors"
type input "Death by Boomer with Jeff Styles! 1 ! (Powered by Guardian Investment Advisors)"
type input "death-by-boomer-with-jeff-styles-1-powered-by-guardian-investment-advisors"
type input "Death by Boomer with Jeff Styles! ! (Powered by Guardian Investment Advisors)"
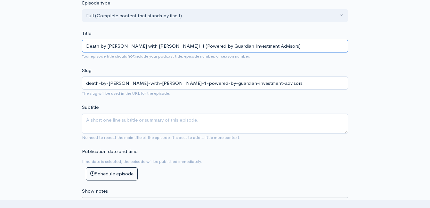
type input "death-by-boomer-with-jeff-styles-powered-by-guardian-investment-advisors"
type input "Death by Boomer with Jeff Styles! G ! (Powered by Guardian Investment Advisors)"
type input "death-by-boomer-with-jeff-styles-g-powered-by-guardian-investment-advisors"
type input "Death by Boomer with Jeff Styles! Goi ! (Powered by Guardian Investment Advisor…"
type input "death-by-boomer-with-jeff-styles-goi-powered-by-guardian-investment-advisors"
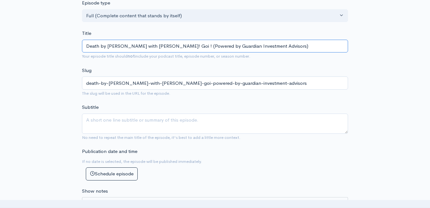
type input "Death by Boomer with Jeff Styles! Goin ! (Powered by Guardian Investment Adviso…"
type input "death-by-boomer-with-jeff-styles-goin-powered-by-guardian-investment-advisors"
type input "Death by Boomer with Jeff Styles! Going ! (Powered by Guardian Investment Advis…"
type input "death-by-boomer-with-jeff-styles-going-powered-by-guardian-investment-advisors"
type input "Death by Boomer with Jeff Styles! Going H ! (Powered by Guardian Investment Adv…"
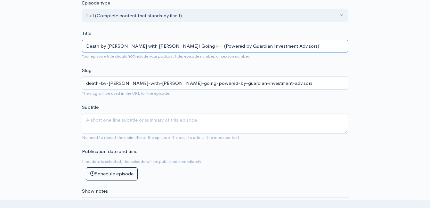
type input "death-by-boomer-with-jeff-styles-going-h-powered-by-guardian-investment-advisors"
type input "Death by Boomer with Jeff Styles! Going Hom ! (Powered by Guardian Investment A…"
type input "death-by-boomer-with-jeff-styles-going-hom-powered-by-guardian-investment-advis…"
type input "Death by Boomer with Jeff Styles! Going Home ! (Powered by Guardian Investment …"
type input "death-by-boomer-with-jeff-styles-going-home-powered-by-guardian-investment-advi…"
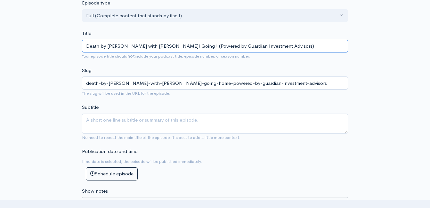
type input "Death by Boomer with Jeff Styles! Goin ! (Powered by Guardian Investment Adviso…"
type input "death-by-boomer-with-jeff-styles-goin-powered-by-guardian-investment-advisors"
type input "Death by Boomer with Jeff Styles! Goi ! (Powered by Guardian Investment Advisor…"
type input "death-by-boomer-with-jeff-styles-goi-powered-by-guardian-investment-advisors"
type input "Death by Boomer with Jeff Styles! Go ! (Powered by Guardian Investment Advisors)"
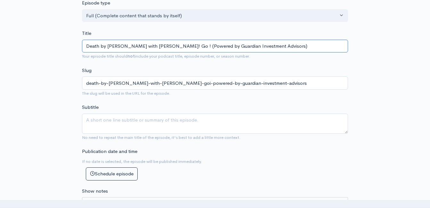
type input "death-by-boomer-with-jeff-styles-go-powered-by-guardian-investment-advisors"
type input "Death by Boomer with Jeff Styles! G ! (Powered by Guardian Investment Advisors)"
type input "death-by-boomer-with-jeff-styles-g-powered-by-guardian-investment-advisors"
type input "Death by Boomer with Jeff Styles! ! (Powered by Guardian Investment Advisors)"
type input "death-by-boomer-with-jeff-styles-powered-by-guardian-investment-advisors"
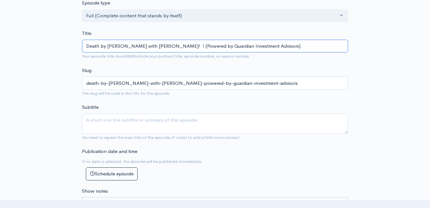
type input "Death by Boomer with Jeff Styles! I ! (Powered by Guardian Investment Advisors)"
type input "death-by-boomer-with-jeff-styles-i-powered-by-guardian-investment-advisors"
type input "Death by Boomer with Jeff Styles! I W ! (Powered by Guardian Investment Advisor…"
type input "death-by-boomer-with-jeff-styles-i-w-powered-by-guardian-investment-advisors"
type input "Death by Boomer with Jeff Styles! I We ! (Powered by Guardian Investment Adviso…"
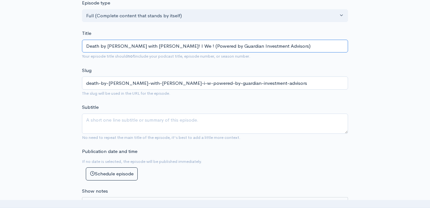
type input "death-by-boomer-with-jeff-styles-i-we-powered-by-guardian-investment-advisors"
type input "Death by Boomer with Jeff Styles! I Wen ! (Powered by Guardian Investment Advis…"
type input "death-by-boomer-with-jeff-styles-i-wen-powered-by-guardian-investment-advisors"
type input "Death by Boomer with Jeff Styles! I Went ! (Powered by Guardian Investment Advi…"
type input "death-by-boomer-with-jeff-styles-i-went-powered-by-guardian-investment-advisors"
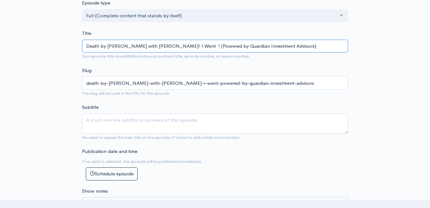
type input "Death by Boomer with Jeff Styles! I Went H ! (Powered by Guardian Investment Ad…"
type input "death-by-boomer-with-jeff-styles-i-went-h-powered-by-guardian-investment-adviso…"
type input "Death by Boomer with Jeff Styles! I Went Hom ! (Powered by Guardian Investment …"
type input "death-by-boomer-with-jeff-styles-i-went-hom-powered-by-guardian-investment-advi…"
type input "Death by Boomer with Jeff Styles! I Went Home ! (Powered by Guardian Investment…"
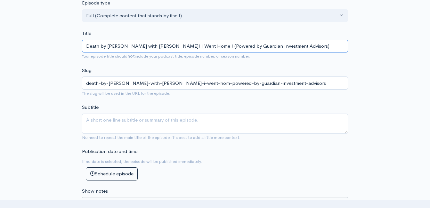
type input "death-by-boomer-with-jeff-styles-i-went-home-powered-by-guardian-investment-adv…"
type input "Death by Boomer with Jeff Styles! I Went Home - I ! (Powered by Guardian Invest…"
type input "death-by-boomer-with-jeff-styles-i-went-home-i-powered-by-guardian-investment-a…"
type input "Death by Boomer with Jeff Styles! I Went Home - I h ! (Powered by Guardian Inve…"
type input "death-by-boomer-with-jeff-styles-i-went-home-i-h-powered-by-guardian-investment…"
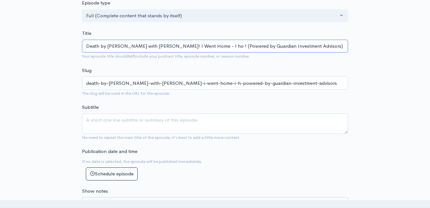
type input "Death by Boomer with Jeff Styles! I Went Home - I hop ! (Powered by Guardian In…"
type input "death-by-boomer-with-jeff-styles-i-went-home-i-hop-powered-by-guardian-investme…"
type input "Death by Boomer with Jeff Styles! I ! (Powered by Guardian Investment Advisors)"
type input "death-by-boomer-with-jeff-styles-i-powered-by-guardian-investment-advisors"
type input "Death by Boomer with Jeff Styles! ! (Powered by Guardian Investment Advisors)"
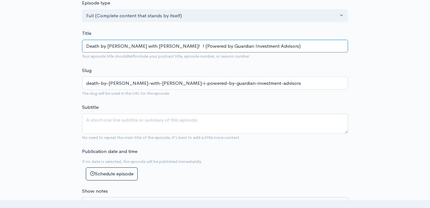
type input "death-by-boomer-with-jeff-styles-powered-by-guardian-investment-advisors"
type input "Death by Boomer with Jeff Styles! G ! (Powered by Guardian Investment Advisors)"
type input "death-by-boomer-with-jeff-styles-g-powered-by-guardian-investment-advisors"
type input "Death by Boomer with Jeff Styles! Goi ! (Powered by Guardian Investment Advisor…"
type input "death-by-boomer-with-jeff-styles-goi-powered-by-guardian-investment-advisors"
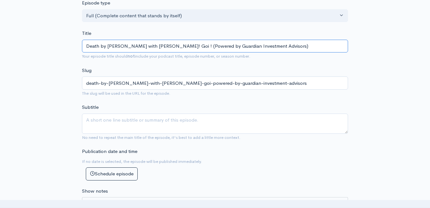
type input "Death by Boomer with Jeff Styles! Goin ! (Powered by Guardian Investment Adviso…"
type input "death-by-boomer-with-jeff-styles-goin-powered-by-guardian-investment-advisors"
type input "Death by Boomer with Jeff Styles! Going ! (Powered by Guardian Investment Advis…"
type input "death-by-boomer-with-jeff-styles-going-powered-by-guardian-investment-advisors"
type input "Death by Boomer with Jeff Styles! Going H ! (Powered by Guardian Investment Adv…"
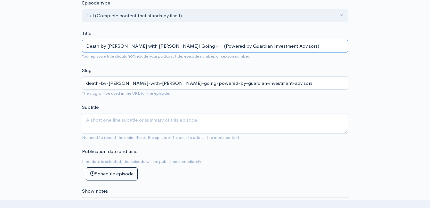
type input "death-by-boomer-with-jeff-styles-going-h-powered-by-guardian-investment-advisors"
type input "Death by Boomer with Jeff Styles! Going Hom ! (Powered by Guardian Investment A…"
type input "death-by-boomer-with-jeff-styles-going-hom-powered-by-guardian-investment-advis…"
type input "Death by Boomer with Jeff Styles! Going Home ! (Powered by Guardian Investment …"
type input "death-by-boomer-with-jeff-styles-going-home-powered-by-guardian-investment-advi…"
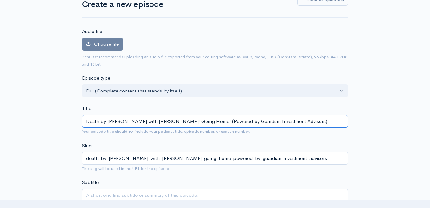
scroll to position [0, 0]
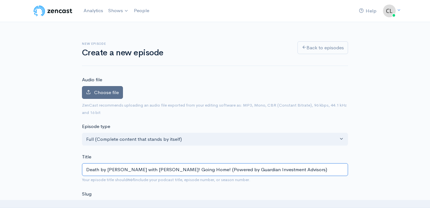
type input "Death by Boomer with Jeff Styles! Going Home! (Powered by Guardian Investment A…"
click at [115, 94] on span "Choose file" at bounding box center [106, 92] width 25 height 6
click at [0, 0] on input "Choose file" at bounding box center [0, 0] width 0 height 0
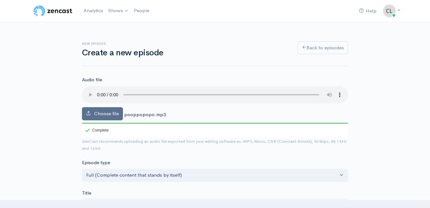
click at [101, 112] on span "Choose file" at bounding box center [106, 113] width 25 height 6
click at [0, 0] on input "Choose file" at bounding box center [0, 0] width 0 height 0
click at [100, 113] on span "Choose file" at bounding box center [106, 113] width 25 height 6
click at [0, 0] on input "Choose file" at bounding box center [0, 0] width 0 height 0
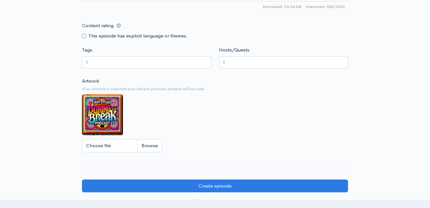
scroll to position [485, 0]
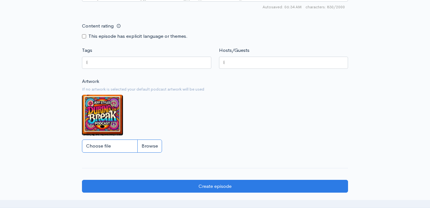
click at [151, 149] on input "Choose file" at bounding box center [122, 146] width 80 height 13
type input "C:\fakepath\DBBoomLOGO.JPG"
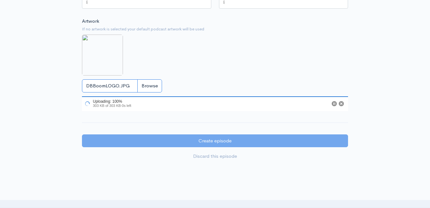
scroll to position [549, 0]
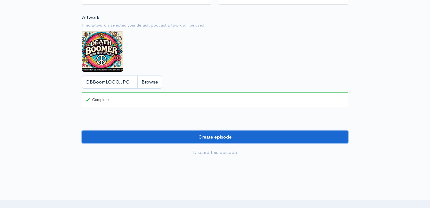
click at [166, 142] on input "Create episode" at bounding box center [215, 137] width 266 height 13
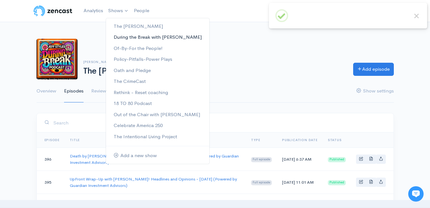
click at [116, 37] on link "During the Break with [PERSON_NAME]" at bounding box center [157, 37] width 103 height 11
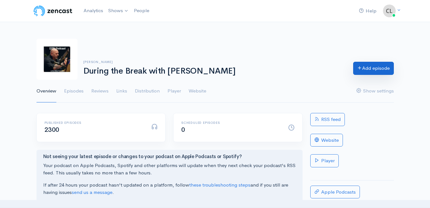
click at [368, 69] on link "Add episode" at bounding box center [373, 68] width 41 height 13
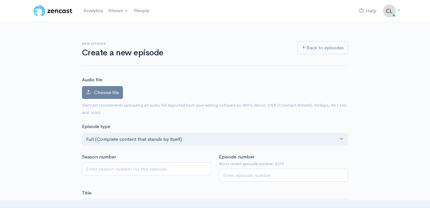
scroll to position [4, 0]
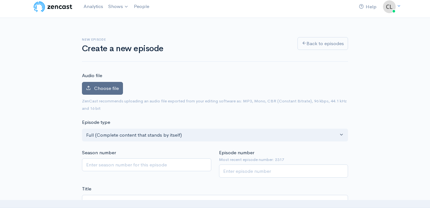
click at [118, 88] on span "Choose file" at bounding box center [106, 88] width 25 height 6
click at [0, 0] on input "Choose file" at bounding box center [0, 0] width 0 height 0
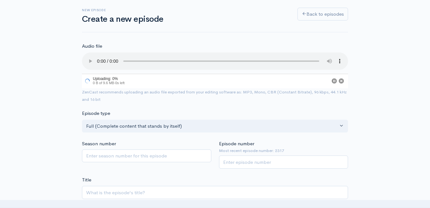
scroll to position [68, 0]
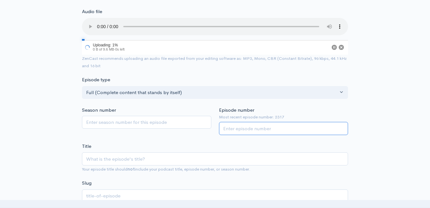
click at [238, 125] on input "Episode number" at bounding box center [283, 128] width 129 height 13
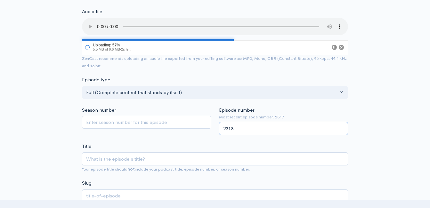
type input "2318"
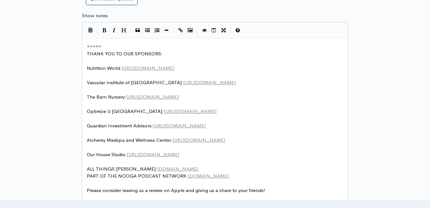
scroll to position [3, 0]
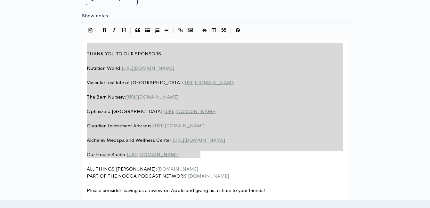
drag, startPoint x: 209, startPoint y: 156, endPoint x: 64, endPoint y: 43, distance: 183.6
type textarea "​===== THANK YOU TO OUR SPONSORS: Nutrition World: [URL][DOMAIN_NAME] Vascular …"
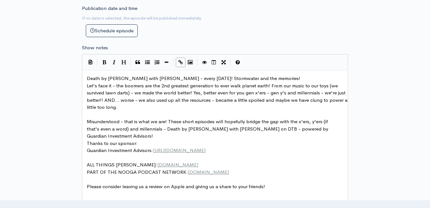
scroll to position [339, 0]
type textarea "rmwater and the memories!"
drag, startPoint x: 270, startPoint y: 78, endPoint x: 212, endPoint y: 79, distance: 58.3
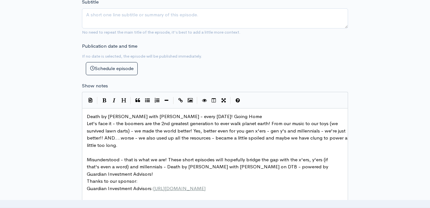
scroll to position [243, 0]
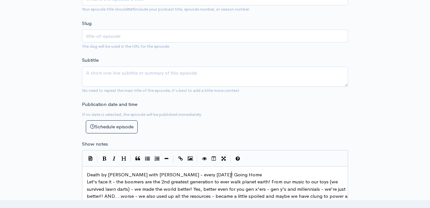
type textarea "Going Home"
click at [159, 35] on input "text" at bounding box center [215, 35] width 266 height 13
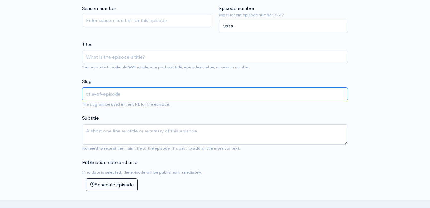
scroll to position [179, 0]
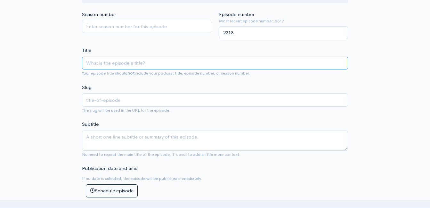
click at [159, 64] on input "Title" at bounding box center [215, 63] width 266 height 13
type input "D"
type input "d"
type input "De"
type input "de"
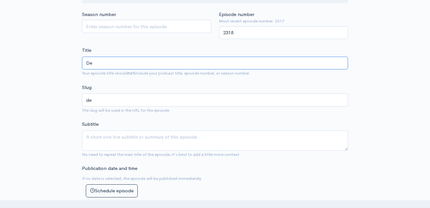
type input "Det"
type input "det"
type input "Deth"
type input "deth"
type input "Det"
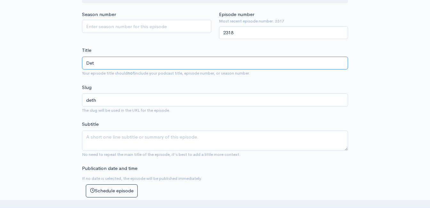
type input "det"
type input "De"
type input "de"
type input "Det"
type input "det"
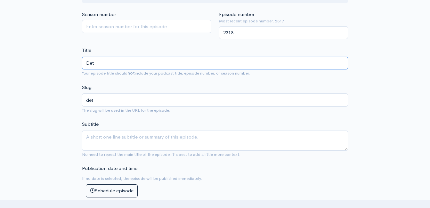
type input "Deth"
type input "deth"
type input "Det"
type input "det"
type input "Dea"
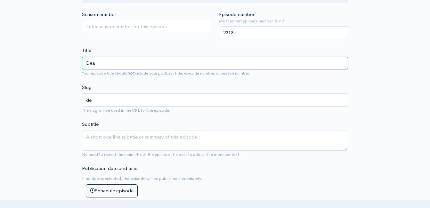
type input "dea"
type input "Deat"
type input "deat"
type input "Death"
type input "death"
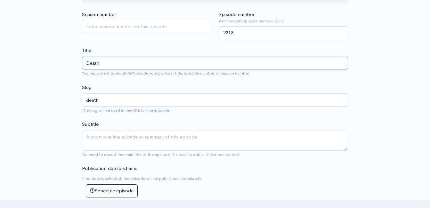
type input "Deathy"
type input "deathy"
type input "Death"
type input "death"
type input "Death b"
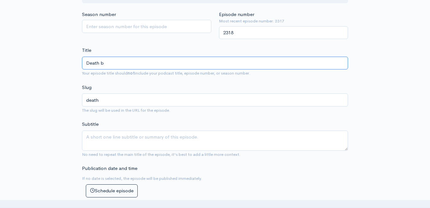
type input "death-b"
type input "Death by"
type input "death-by"
type input "Death by B"
type input "death-by-b"
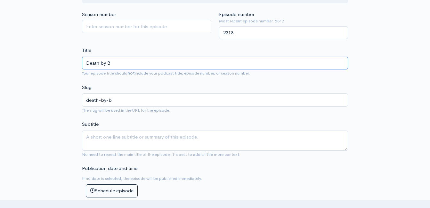
type input "Death by [PERSON_NAME]"
type input "death-by-[PERSON_NAME]"
type input "Death by [PERSON_NAME]"
type input "death-by-boom"
type input "Death by [PERSON_NAME]"
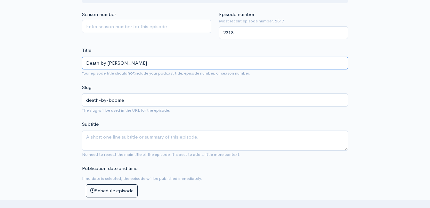
type input "death-by-boomer"
type input "Death by Boomer wi"
type input "death-by-[PERSON_NAME]"
type input "Death by Boomer with"
type input "death-by-[PERSON_NAME]"
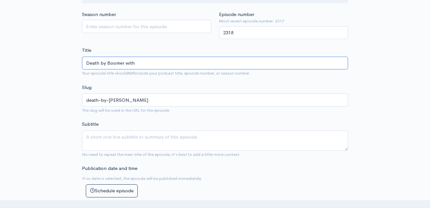
type input "Death by Boomer with"
type input "death-by-boomer-with"
type input "Death by [PERSON_NAME] with J"
type input "death-by-[PERSON_NAME]-with-j"
type input "Death by Boomer with [PERSON_NAME]"
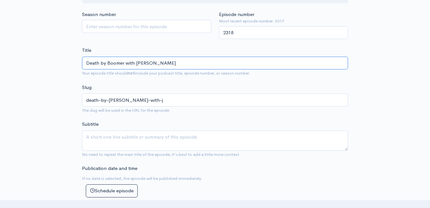
type input "death-by-boomer-with-[PERSON_NAME]"
type input "Death by [PERSON_NAME] with [PERSON_NAME]"
type input "death-by-boomer-with-[PERSON_NAME]"
type input "Death by [PERSON_NAME] with [PERSON_NAME]"
type input "death-by-[PERSON_NAME]-with-[PERSON_NAME]"
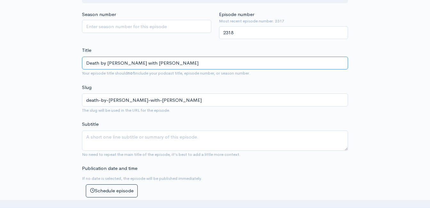
type input "Death by [PERSON_NAME] with [PERSON_NAME]"
type input "death-by-[PERSON_NAME]-with-[PERSON_NAME]"
type input "Death by [PERSON_NAME] with [PERSON_NAME]"
type input "death-by-boomer-with-[PERSON_NAME]"
type input "Death by [PERSON_NAME] with [PERSON_NAME]"
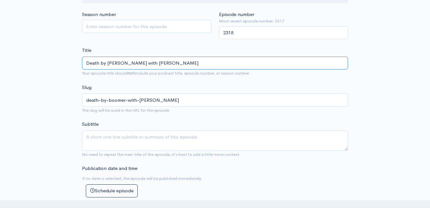
type input "death-by-[PERSON_NAME]-with-[PERSON_NAME]"
type input "Death by [PERSON_NAME] with [PERSON_NAME]"
type input "death-by-[PERSON_NAME]-with-[PERSON_NAME]"
type input "Death by [PERSON_NAME] with [PERSON_NAME]"
type input "death-by-[PERSON_NAME]-with-[PERSON_NAME]-style"
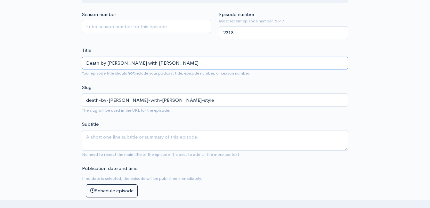
type input "Death by Boomer with Jeff Styles"
type input "death-by-boomer-with-jeff-styles"
type input "Death by Boomer with Jeff Styles! G"
type input "death-by-boomer-with-jeff-styles-g"
type input "Death by Boomer with Jeff Styles! Goi"
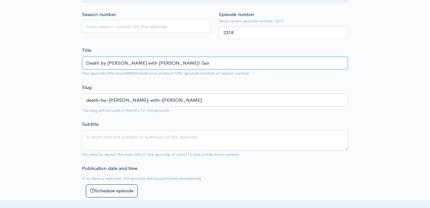
type input "death-by-boomer-with-jeff-styles-goi"
type input "Death by Boomer with Jeff Styles! Goin"
type input "death-by-boomer-with-jeff-styles-goin"
type input "Death by Boomer with Jeff Styles! Going"
type input "death-by-boomer-with-jeff-styles-going"
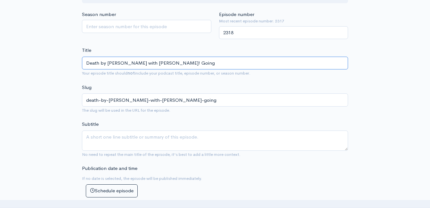
type input "Death by Boomer with Jeff Styles! Going H"
type input "death-by-boomer-with-jeff-styles-going-h"
type input "Death by Boomer with Jeff Styles! Going Hom"
type input "death-by-boomer-with-jeff-styles-going-hom"
type input "Death by Boomer with Jeff Styles! Going Home"
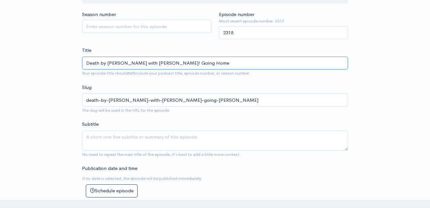
type input "death-by-boomer-with-jeff-styles-going-home"
type input "Death by Boomer with Jeff Styles! Going Home! (P"
type input "death-by-boomer-with-jeff-styles-going-home-p"
type input "Death by Boomer with Jeff Styles! Going Home! (Po"
type input "death-by-boomer-with-jeff-styles-going-home-po"
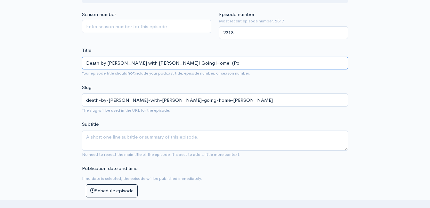
type input "Death by Boomer with Jeff Styles! Going Home! (Pow"
type input "death-by-boomer-with-jeff-styles-going-home-pow"
type input "Death by Boomer with Jeff Styles! Going Home! (Powe"
type input "death-by-boomer-with-jeff-styles-going-home-powe"
type input "Death by Boomer with Jeff Styles! Going Home! (Power"
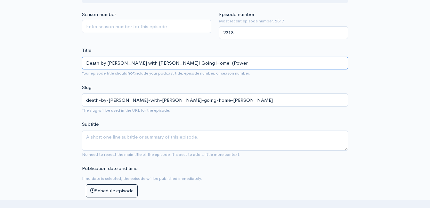
type input "death-by-boomer-with-jeff-styles-going-home-power"
type input "Death by Boomer with Jeff Styles! Going Home! (Powere"
type input "death-by-boomer-with-jeff-styles-going-home-powere"
type input "Death by Boomer with Jeff Styles! Going Home! (Powered"
type input "death-by-boomer-with-jeff-styles-going-home-powered"
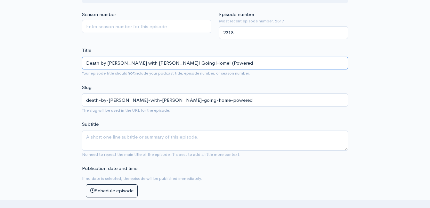
type input "Death by Boomer with Jeff Styles! Going Home! (Powered b"
type input "death-by-boomer-with-jeff-styles-going-home-powered-b"
type input "Death by Boomer with Jeff Styles! Going Home! (Powered by"
type input "death-by-boomer-with-jeff-styles-going-home-powered-by"
type input "Death by Boomer with Jeff Styles! Going Home! (Powered by G"
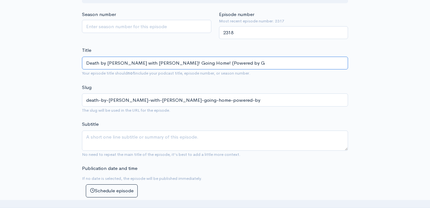
type input "death-by-boomer-with-jeff-styles-going-home-powered-by-g"
type input "Death by Boomer with Jeff Styles! Going Home! (Powered by Gu"
type input "death-by-boomer-with-jeff-styles-going-home-powered-by-gu"
type input "Death by Boomer with Jeff Styles! Going Home! (Powered by Gua"
type input "death-by-boomer-with-jeff-styles-going-home-powered-by-gua"
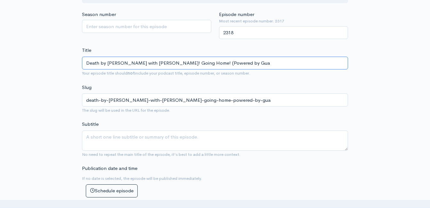
type input "Death by Boomer with Jeff Styles! Going Home! (Powered by Guar"
type input "death-by-boomer-with-jeff-styles-going-home-powered-by-guar"
type input "Death by Boomer with Jeff Styles! Going Home! (Powered by Guard"
type input "death-by-boomer-with-jeff-styles-going-home-powered-by-guard"
type input "Death by Boomer with Jeff Styles! Going Home! (Powered by Guardi"
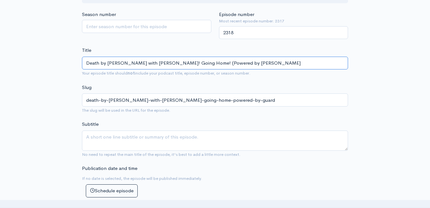
type input "death-by-boomer-with-jeff-styles-going-home-powered-by-guardi"
type input "Death by Boomer with Jeff Styles! Going Home! (Powered by Guardia"
type input "death-by-boomer-with-jeff-styles-going-home-powered-by-guardia"
type input "Death by Boomer with Jeff Styles! Going Home! (Powered by Guardian"
type input "death-by-boomer-with-jeff-styles-going-home-powered-by-guardian"
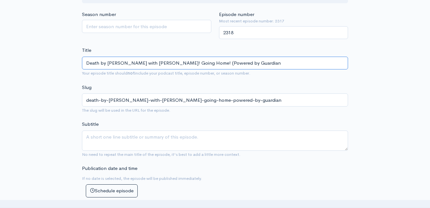
type input "Death by Boomer with Jeff Styles! Going Home! (Powered by Guardian I"
type input "death-by-boomer-with-jeff-styles-going-home-powered-by-guardian-i"
type input "Death by Boomer with Jeff Styles! Going Home! (Powered by Guardian In"
type input "death-by-boomer-with-jeff-styles-going-home-powered-by-guardian-in"
type input "Death by Boomer with Jeff Styles! Going Home! (Powered by Guardian Inv"
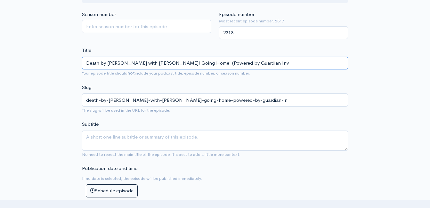
type input "death-by-boomer-with-jeff-styles-going-home-powered-by-guardian-inv"
type input "Death by Boomer with Jeff Styles! Going Home! (Powered by Guardian Inve"
type input "death-by-boomer-with-jeff-styles-going-home-powered-by-guardian-inve"
type input "Death by Boomer with Jeff Styles! Going Home! (Powered by Guardian Inves"
type input "death-by-boomer-with-jeff-styles-going-home-powered-by-guardian-inves"
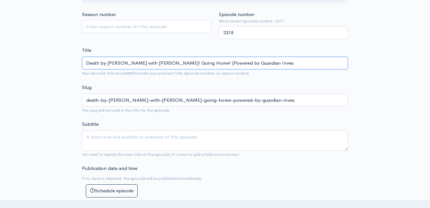
type input "Death by Boomer with Jeff Styles! Going Home! (Powered by Guardian Invest"
type input "death-by-boomer-with-jeff-styles-going-home-powered-by-guardian-invest"
type input "Death by Boomer with Jeff Styles! Going Home! (Powered by Guardian Investm"
type input "death-by-boomer-with-jeff-styles-going-home-powered-by-guardian-investm"
type input "Death by Boomer with Jeff Styles! Going Home! (Powered by Guardian Investme"
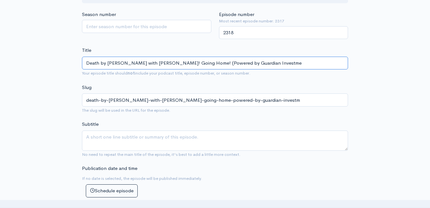
type input "death-by-boomer-with-jeff-styles-going-home-powered-by-guardian-investme"
type input "Death by Boomer with Jeff Styles! Going Home! (Powered by Guardian Investmen"
type input "death-by-boomer-with-jeff-styles-going-home-powered-by-guardian-investmen"
type input "Death by Boomer with Jeff Styles! Going Home! (Powered by Guardian Investment"
type input "death-by-boomer-with-jeff-styles-going-home-powered-by-guardian-investment"
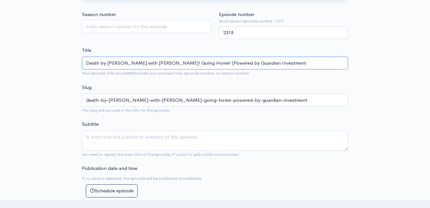
type input "Death by Boomer with Jeff Styles! Going Home! (Powered by Guardian Investment A"
type input "death-by-boomer-with-jeff-styles-going-home-powered-by-guardian-investment-a"
type input "Death by Boomer with Jeff Styles! Going Home! (Powered by Guardian Investment Ad"
type input "death-by-boomer-with-jeff-styles-going-home-powered-by-guardian-investment-ad"
type input "Death by Boomer with Jeff Styles! Going Home! (Powered by Guardian Investment A…"
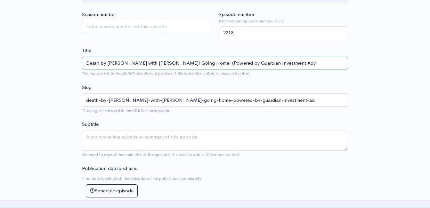
type input "death-by-boomer-with-jeff-styles-going-home-powered-by-guardian-investment-adv"
type input "Death by Boomer with Jeff Styles! Going Home! (Powered by Guardian Investment A…"
type input "death-by-boomer-with-jeff-styles-going-home-powered-by-guardian-investment-advi"
type input "Death by Boomer with Jeff Styles! Going Home! (Powered by Guardian Investment A…"
type input "death-by-boomer-with-jeff-styles-going-home-powered-by-guardian-investment-advis"
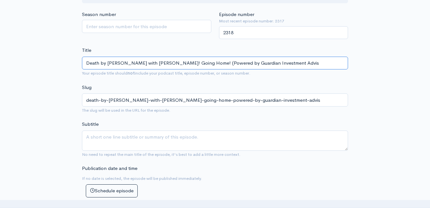
type input "Death by Boomer with Jeff Styles! Going Home! (Powered by Guardian Investment A…"
type input "death-by-boomer-with-jeff-styles-going-home-powered-by-guardian-investment-advi…"
type input "Death by Boomer with Jeff Styles! Going Home! (Powered by Guardian Investment A…"
type input "death-by-boomer-with-jeff-styles-going-home-powered-by-guardian-investment-advi…"
type input "Death by Boomer with Jeff Styles! Going Home! (Powered by Guardian Investment A…"
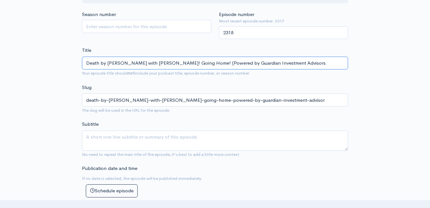
type input "death-by-boomer-with-jeff-styles-going-home-powered-by-guardian-investment-advi…"
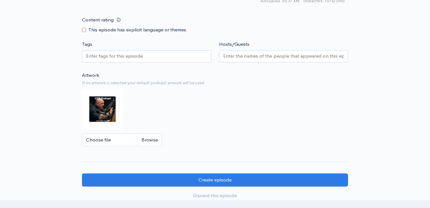
scroll to position [563, 0]
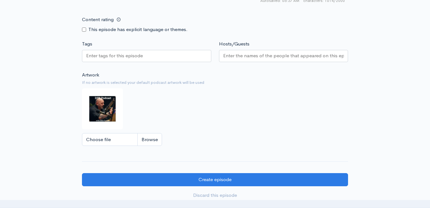
type input "Death by Boomer with Jeff Styles! Going Home! (Powered by Guardian Investment A…"
click at [159, 144] on input "Choose file" at bounding box center [122, 139] width 80 height 13
type input "C:\fakepath\DBBoomLOGO.JPG"
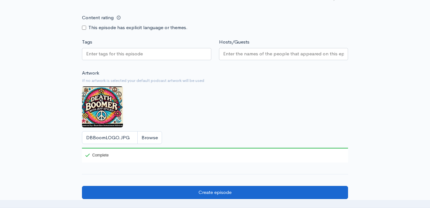
scroll to position [667, 0]
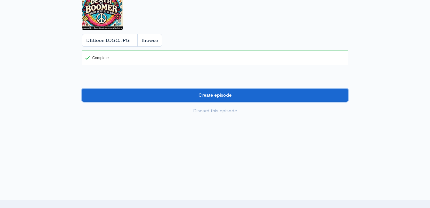
click at [122, 96] on input "Create episode" at bounding box center [215, 95] width 266 height 13
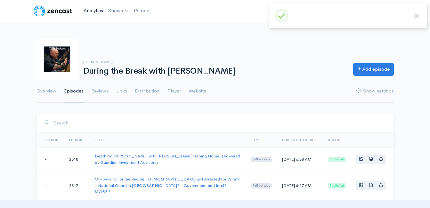
click at [88, 11] on link "Analytics" at bounding box center [93, 11] width 25 height 14
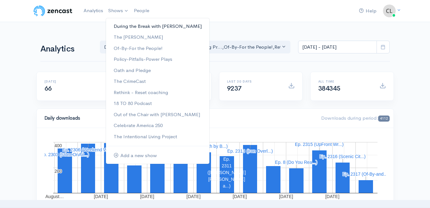
click at [119, 24] on link "During the Break with [PERSON_NAME]" at bounding box center [157, 26] width 103 height 11
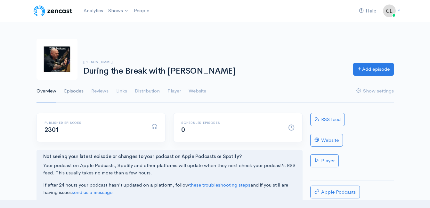
click at [77, 91] on link "Episodes" at bounding box center [74, 91] width 20 height 23
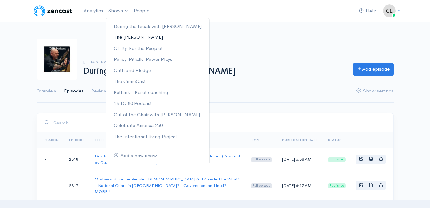
click at [122, 37] on link "The [PERSON_NAME]" at bounding box center [157, 37] width 103 height 11
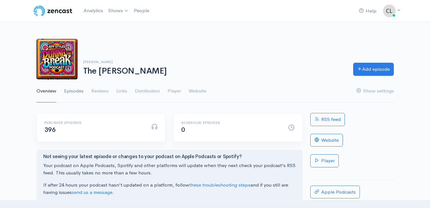
click at [71, 88] on link "Episodes" at bounding box center [74, 91] width 20 height 23
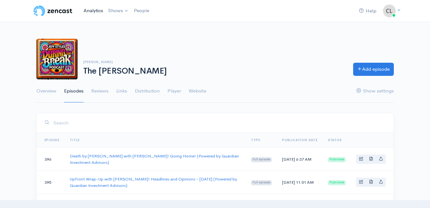
click at [86, 11] on link "Analytics" at bounding box center [93, 11] width 25 height 14
